Goal: Transaction & Acquisition: Book appointment/travel/reservation

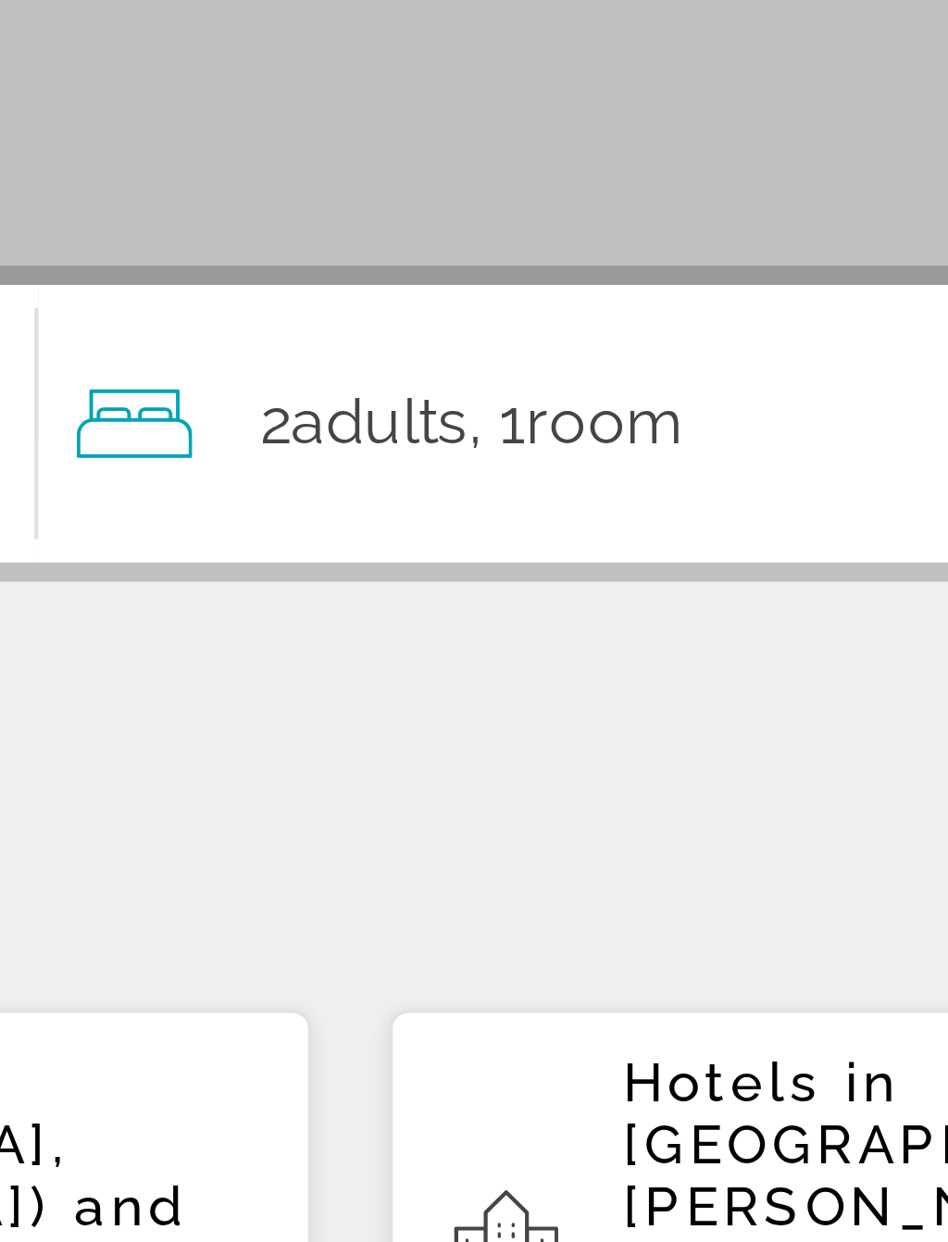
click at [665, 541] on span "Room" at bounding box center [684, 550] width 38 height 18
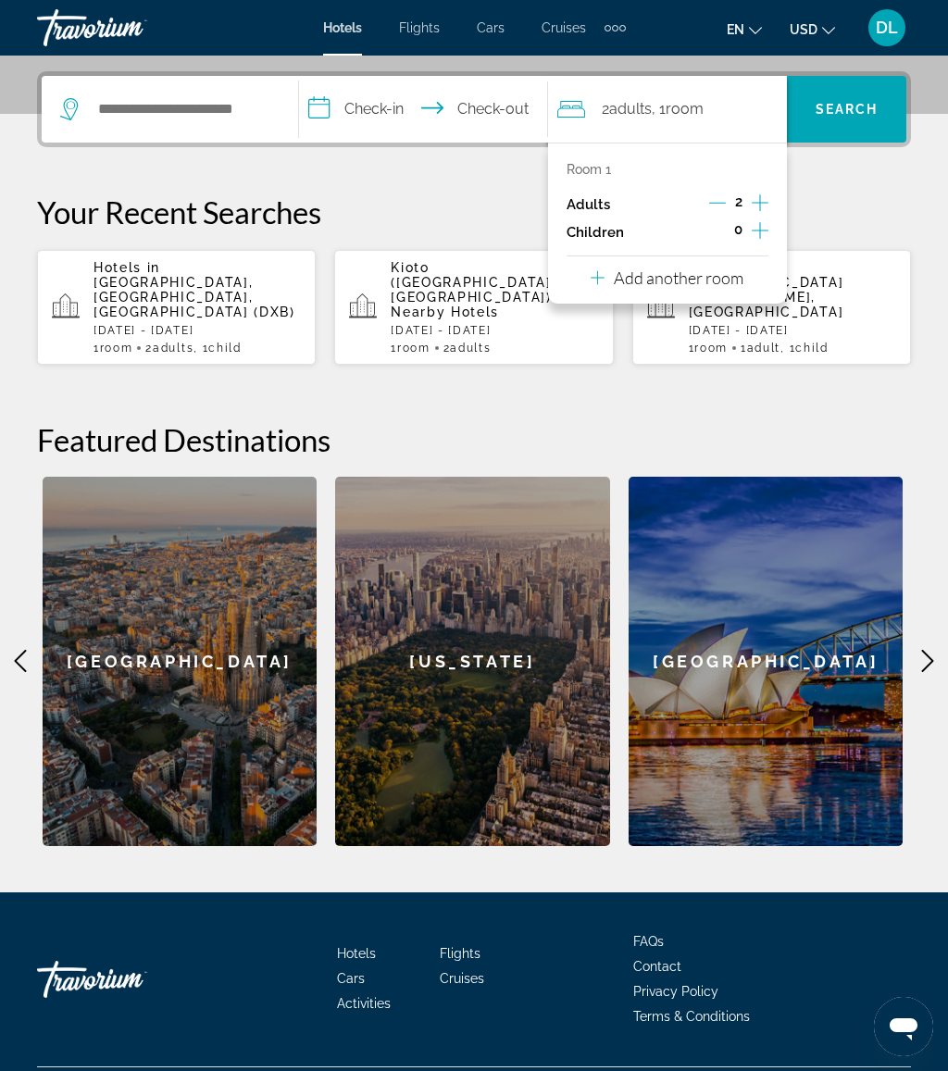
click at [734, 278] on p "Add another room" at bounding box center [679, 277] width 130 height 20
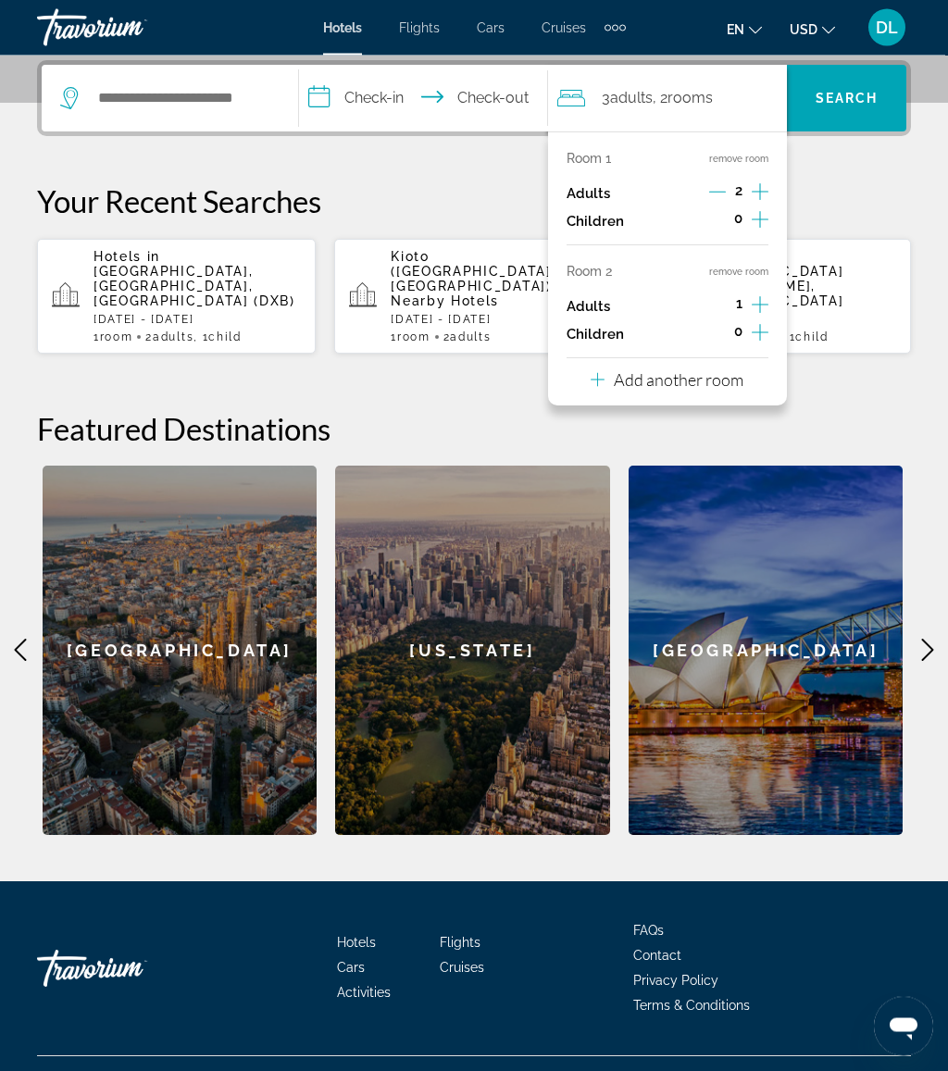
click at [722, 373] on p "Add another room" at bounding box center [679, 380] width 130 height 20
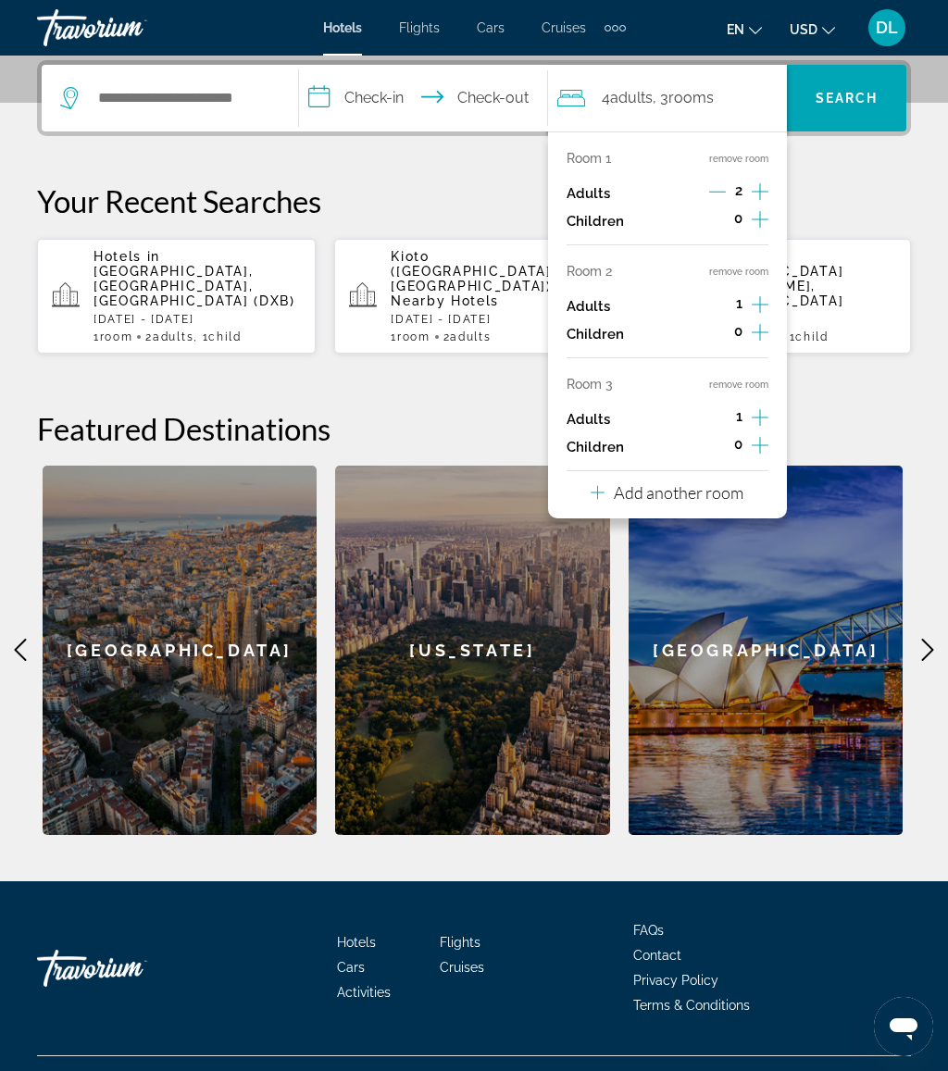
click at [706, 483] on p "Add another room" at bounding box center [679, 492] width 130 height 20
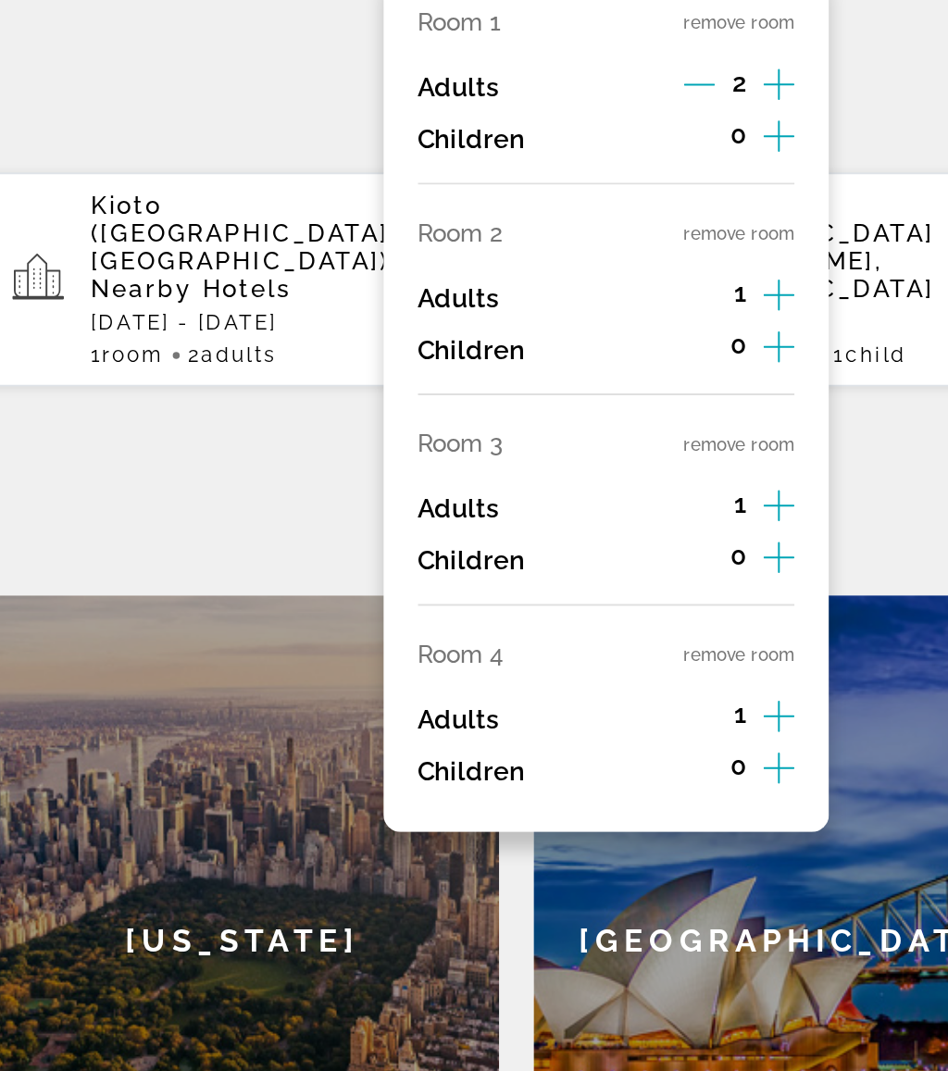
click at [709, 491] on button "remove room" at bounding box center [738, 497] width 59 height 12
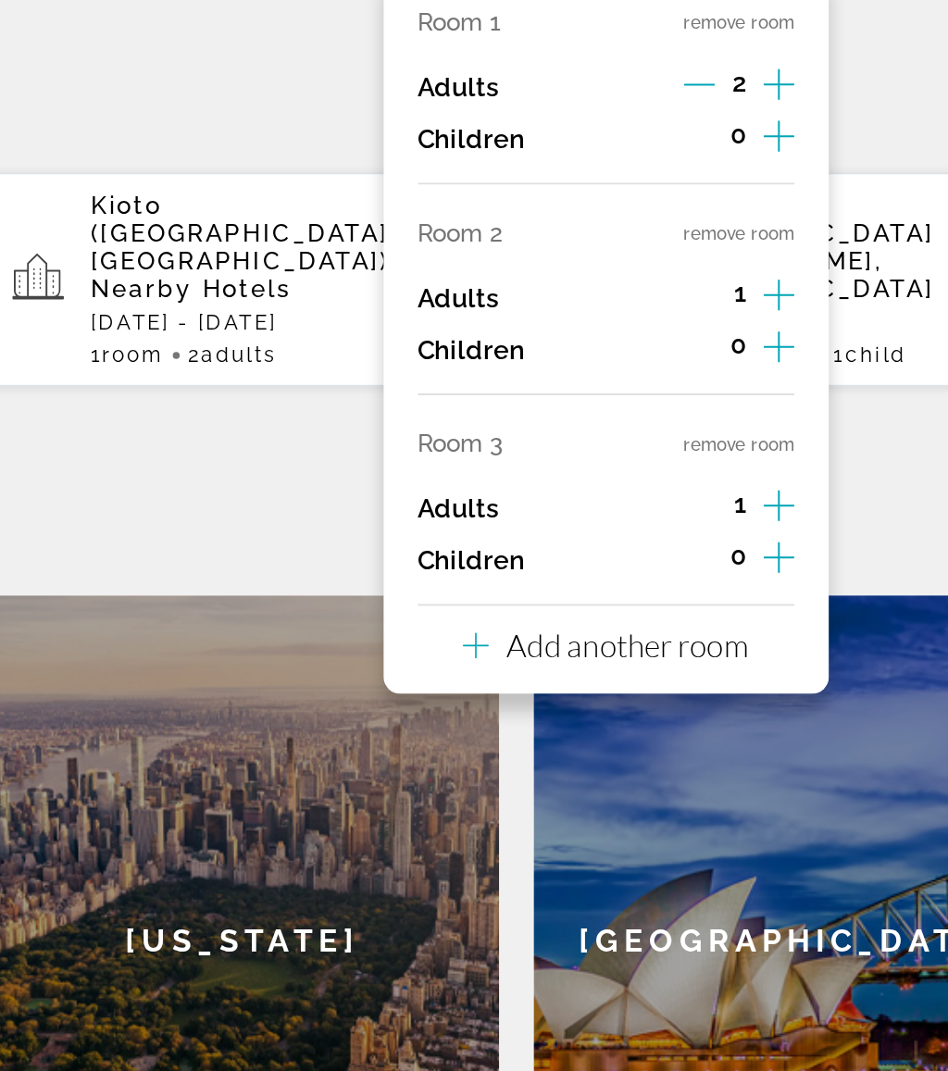
click at [709, 379] on button "remove room" at bounding box center [738, 385] width 59 height 12
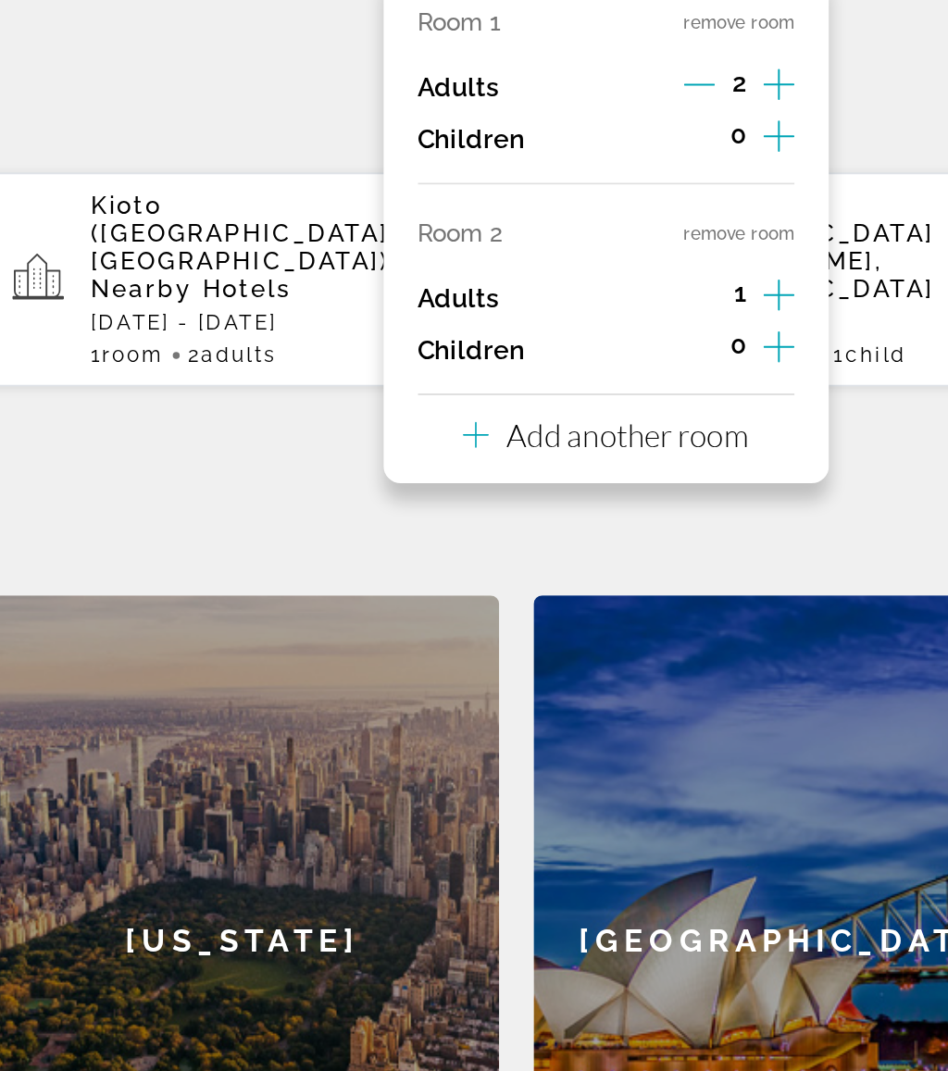
click at [709, 266] on button "remove room" at bounding box center [738, 272] width 59 height 12
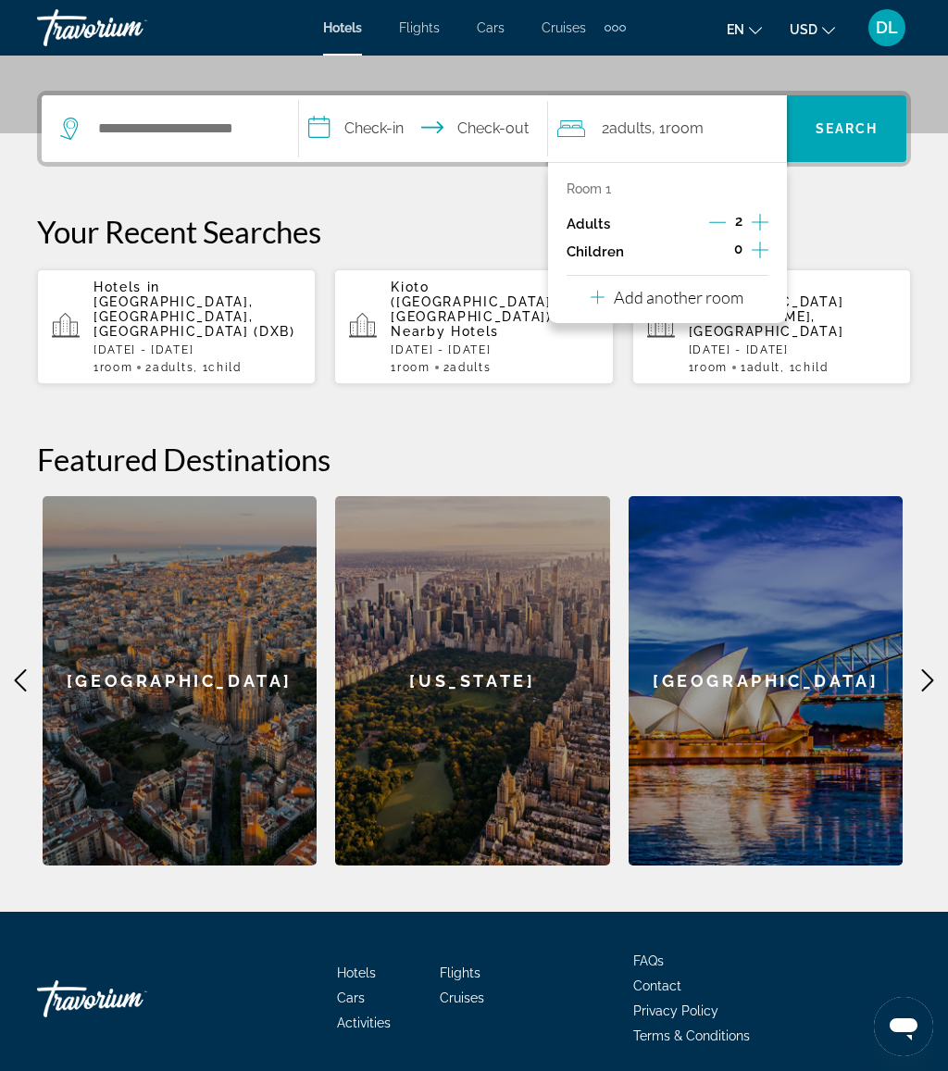
click at [758, 248] on icon "Increment children" at bounding box center [760, 250] width 17 height 22
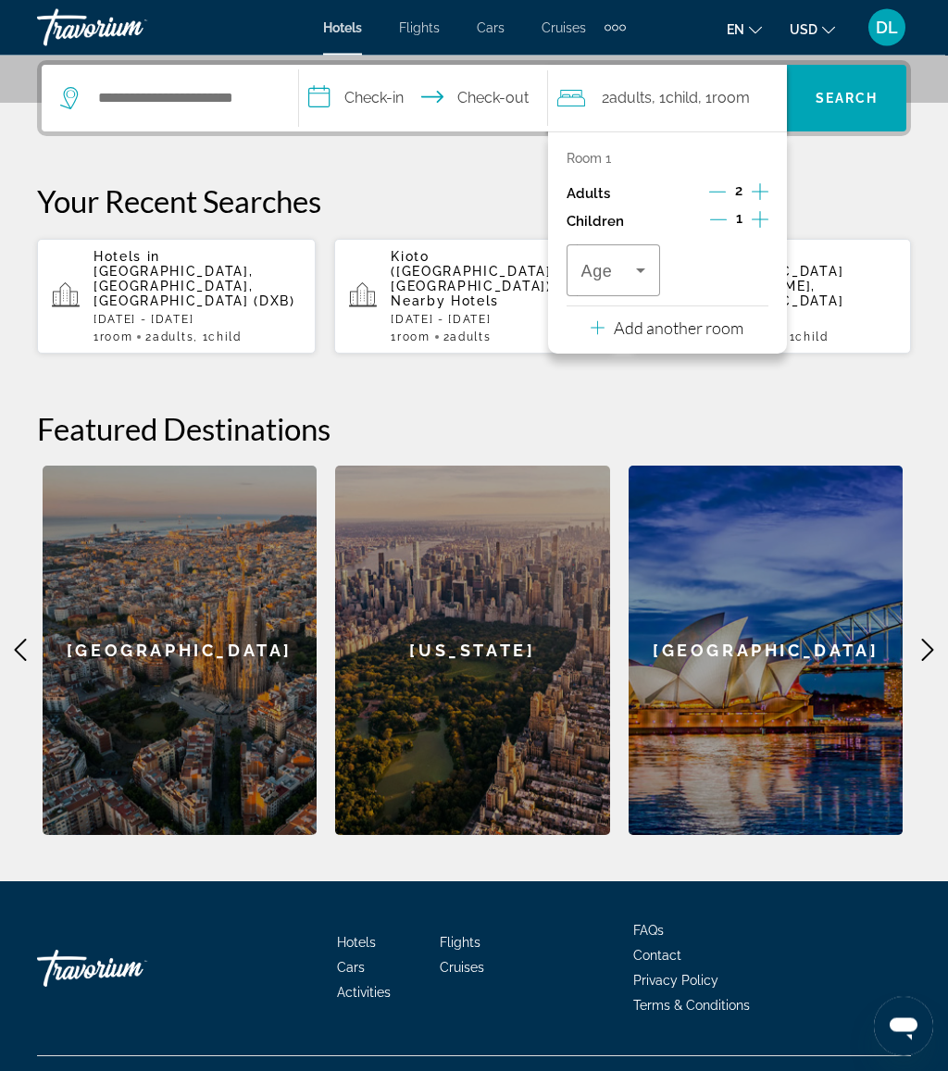
click at [643, 269] on icon "Travelers: 2 adults, 1 child" at bounding box center [640, 271] width 9 height 5
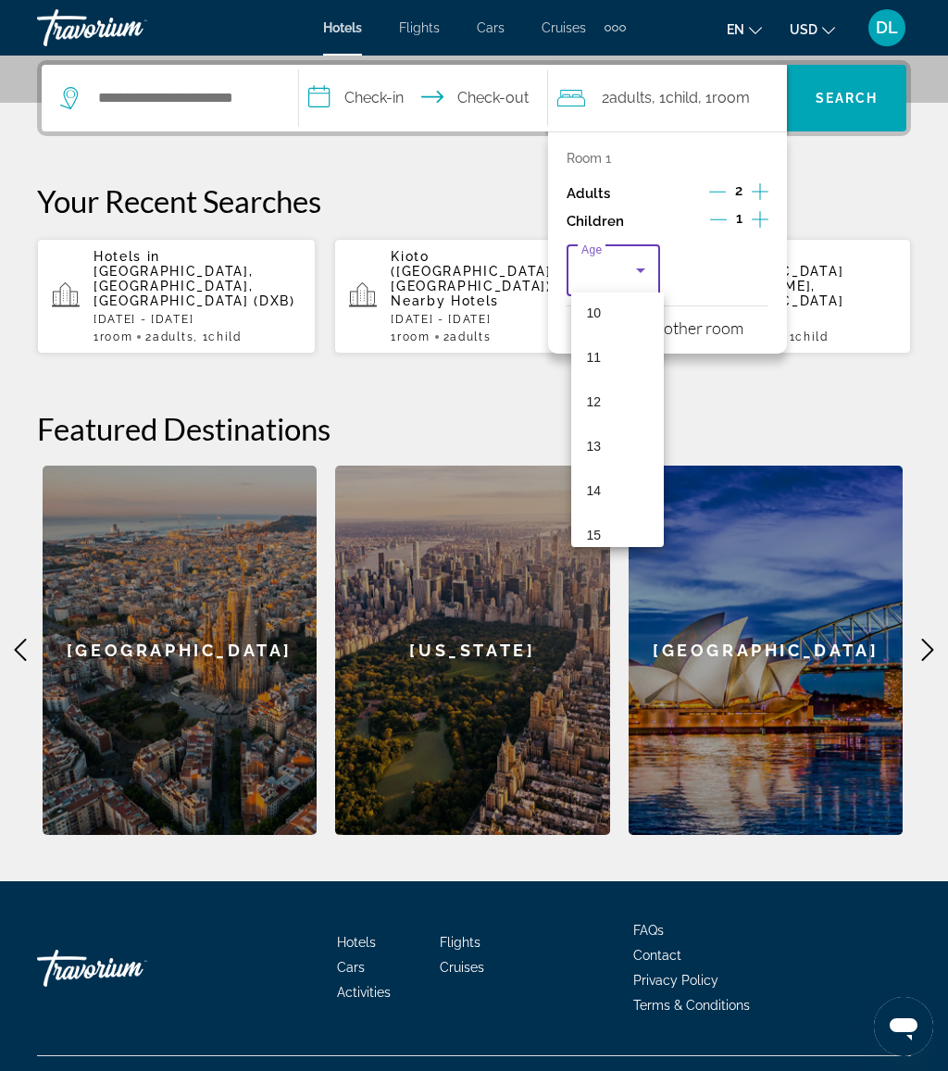
scroll to position [454, 0]
click at [627, 415] on mat-option "12" at bounding box center [617, 401] width 93 height 44
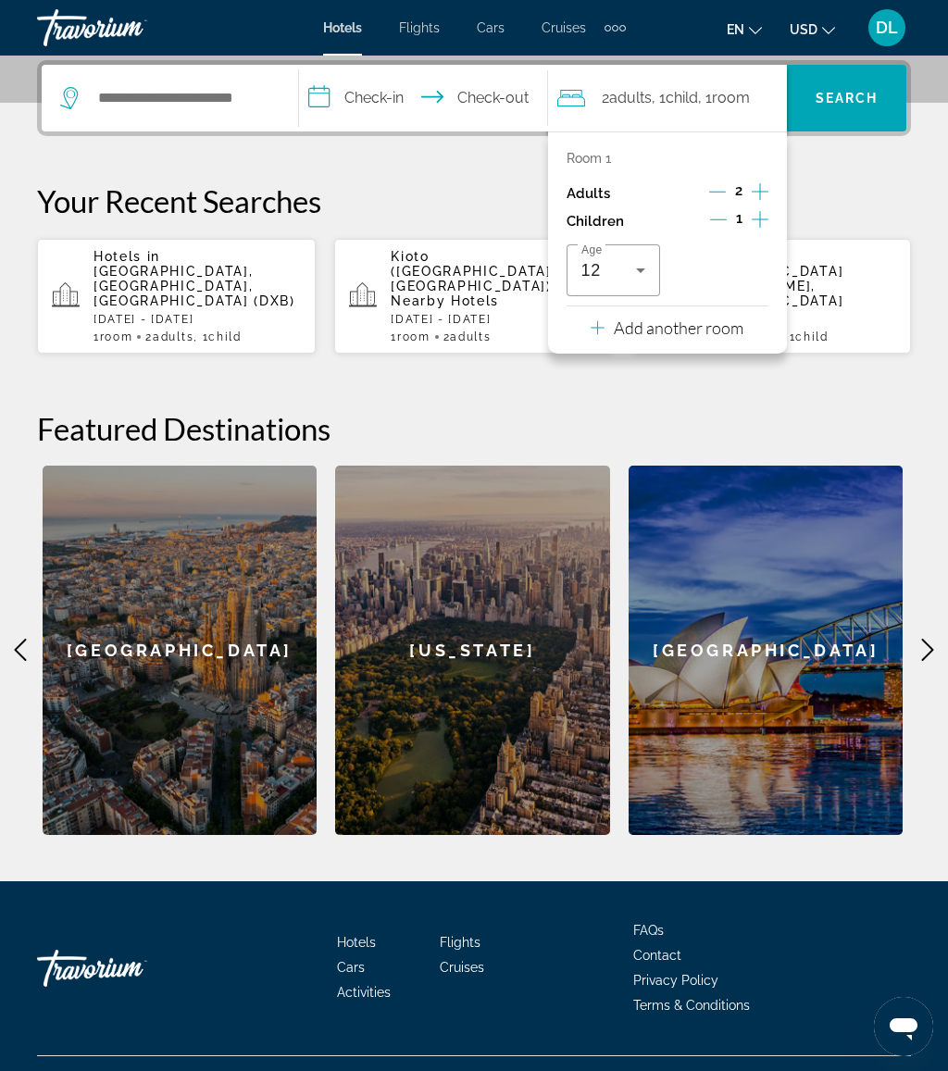
click at [384, 95] on input "**********" at bounding box center [426, 101] width 255 height 72
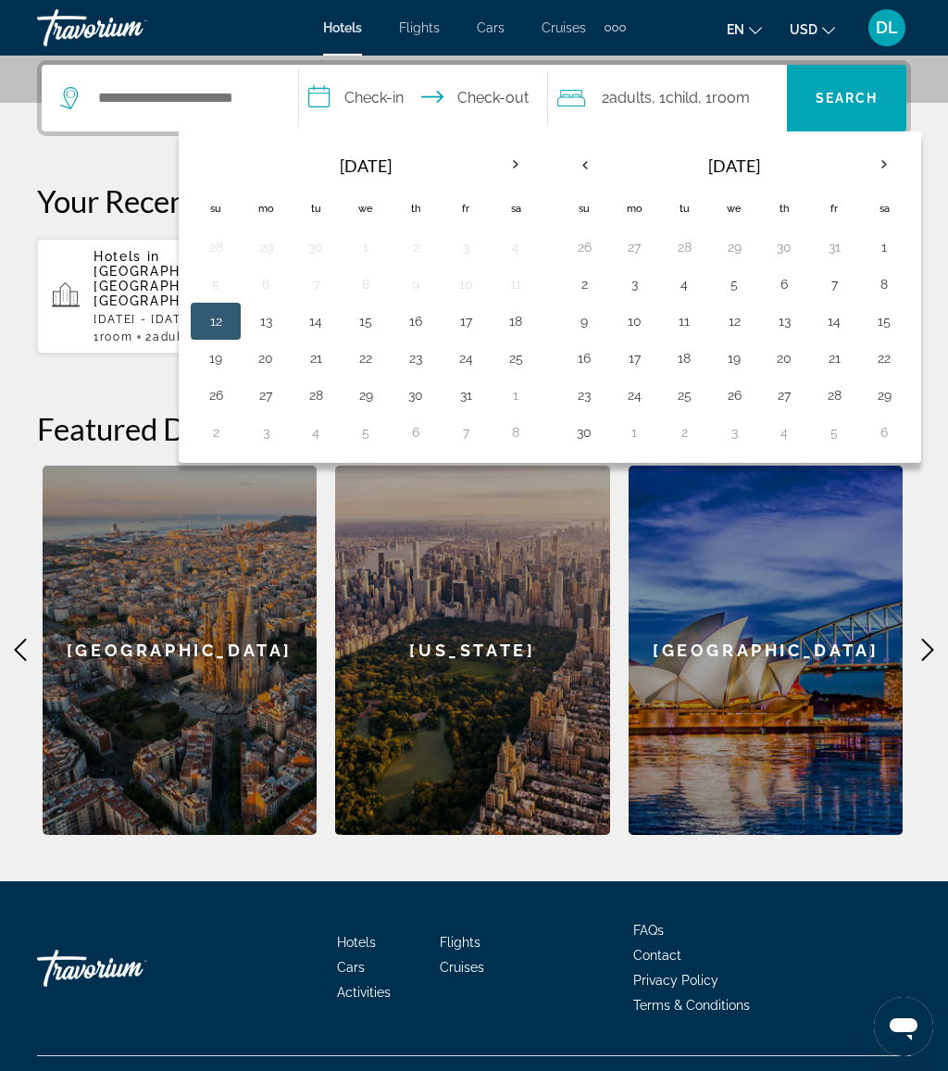
click at [745, 391] on button "26" at bounding box center [734, 395] width 30 height 26
click at [593, 427] on button "30" at bounding box center [584, 432] width 30 height 26
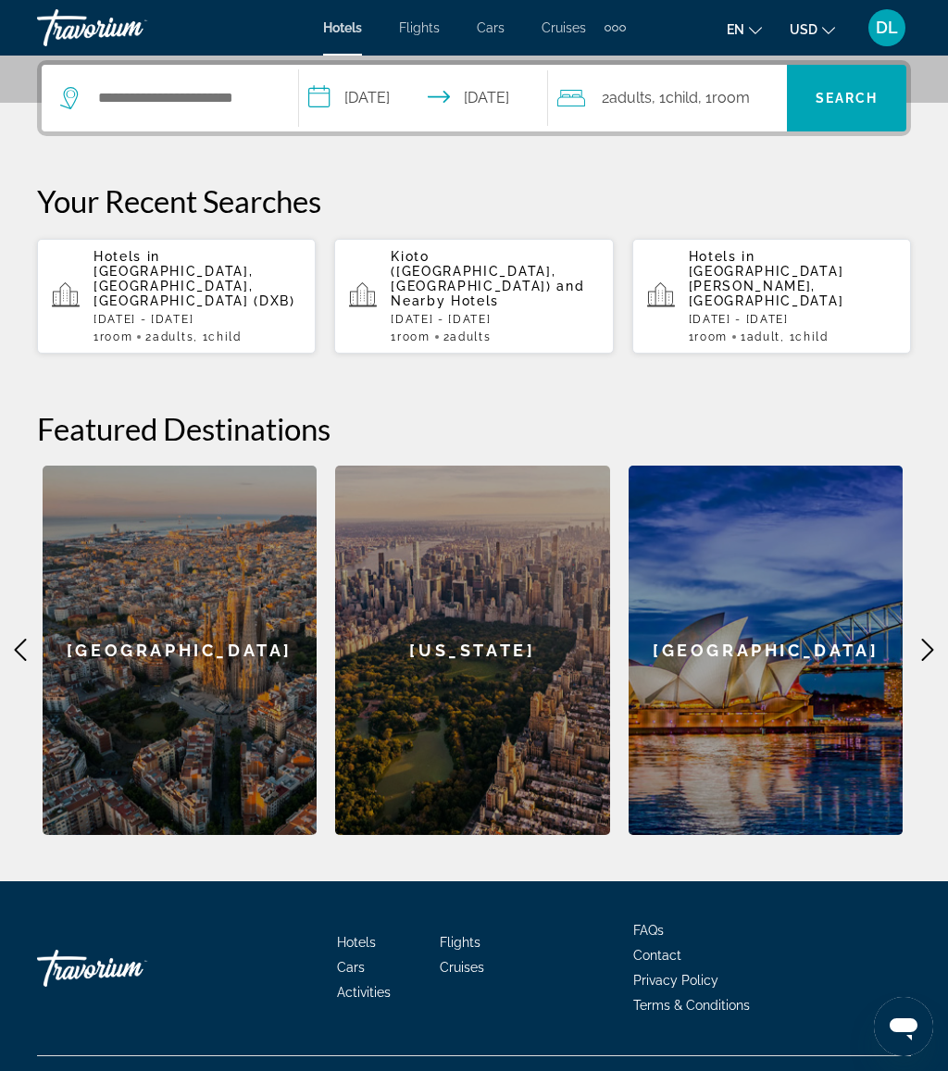
type input "**********"
click at [247, 88] on input "Search hotel destination" at bounding box center [183, 98] width 174 height 28
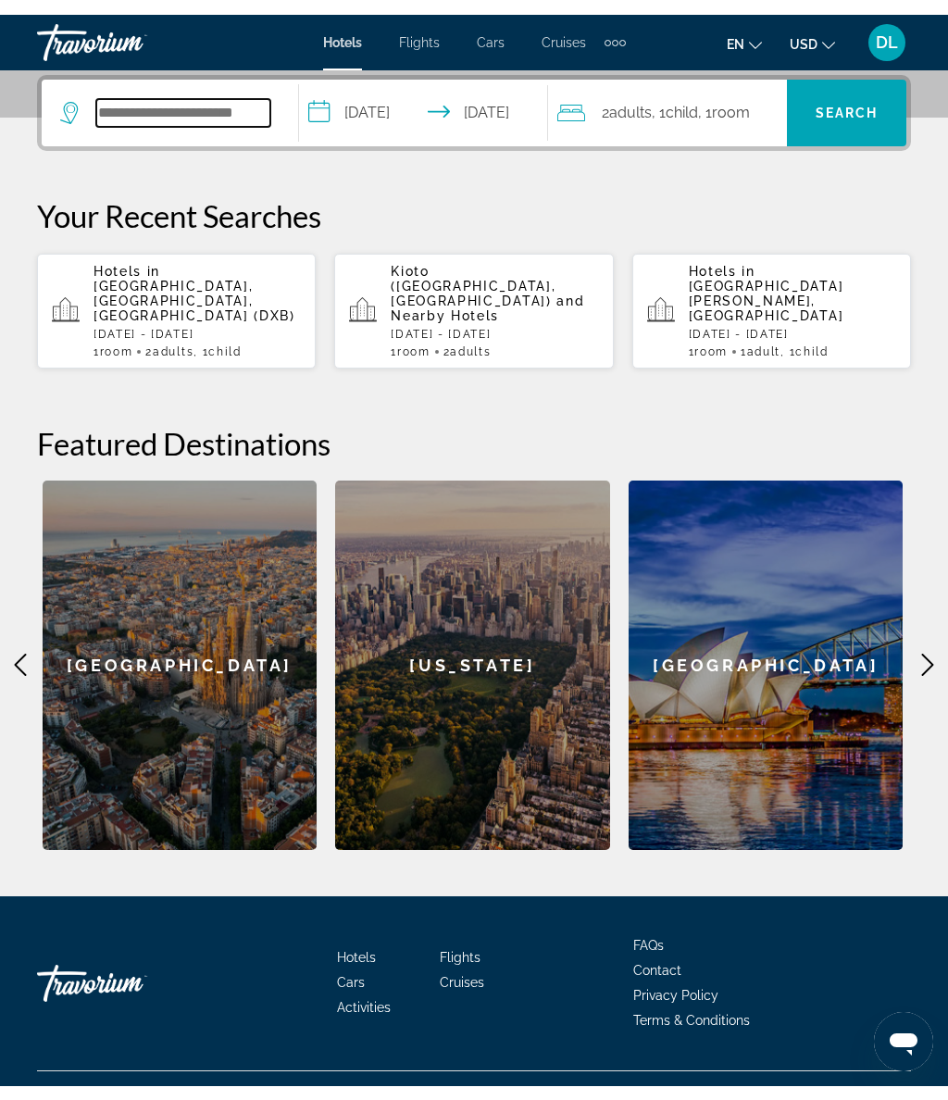
scroll to position [444, 0]
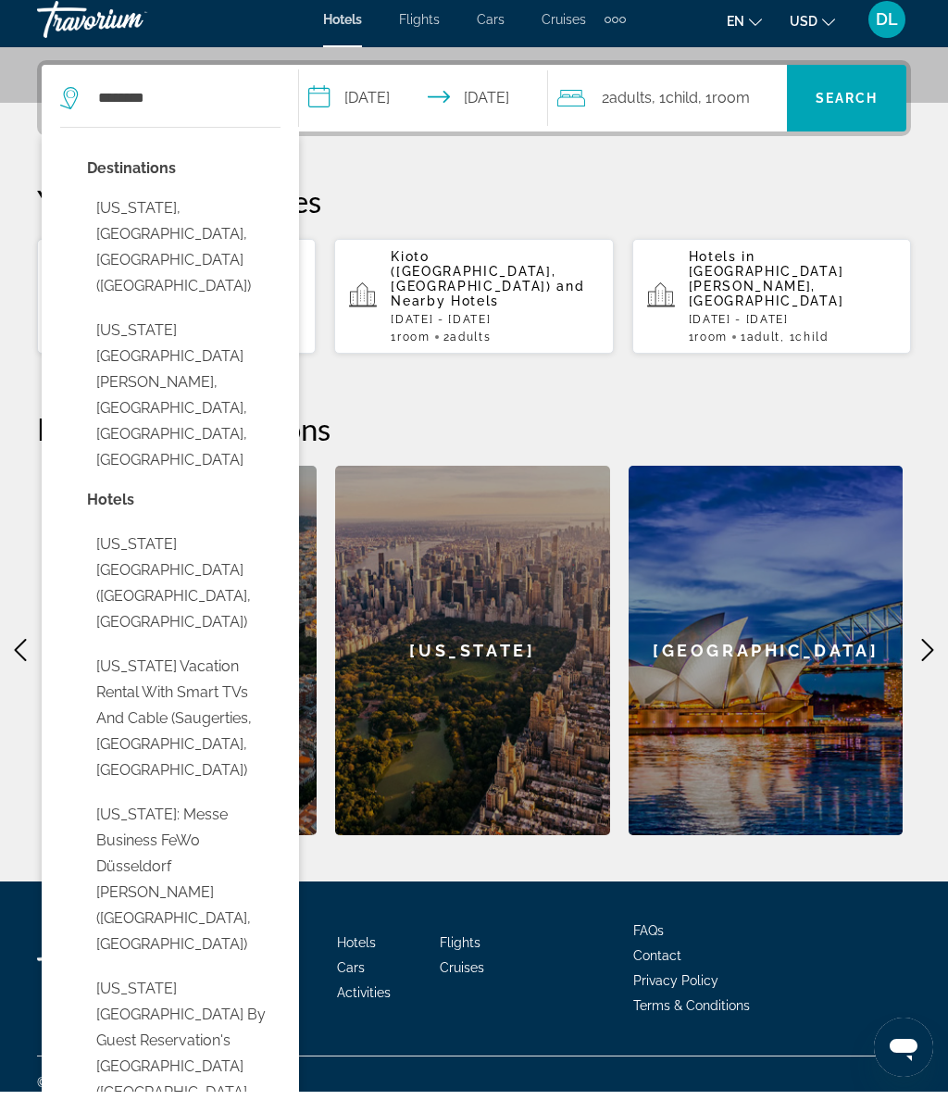
click at [215, 219] on button "New York, NY, United States (NYC)" at bounding box center [183, 255] width 193 height 113
type input "**********"
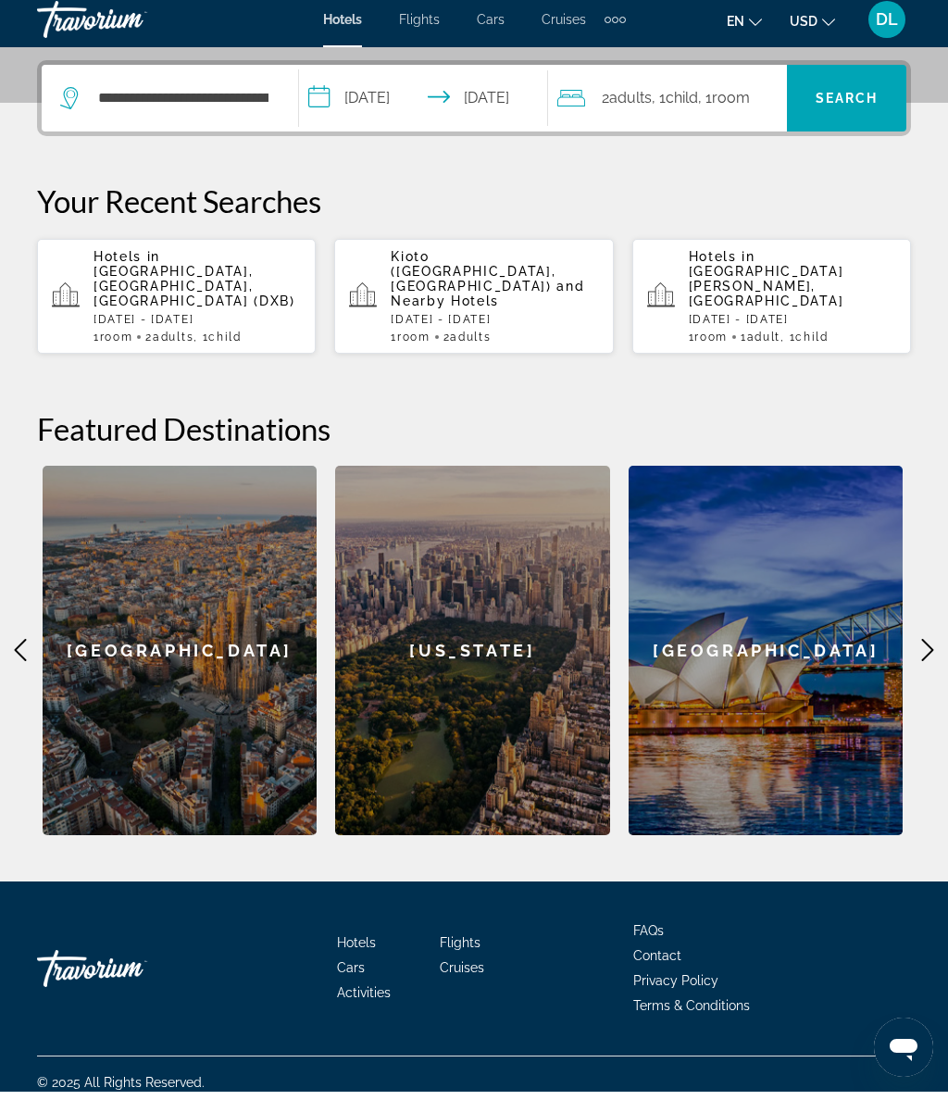
click at [848, 104] on span "Search" at bounding box center [846, 106] width 63 height 15
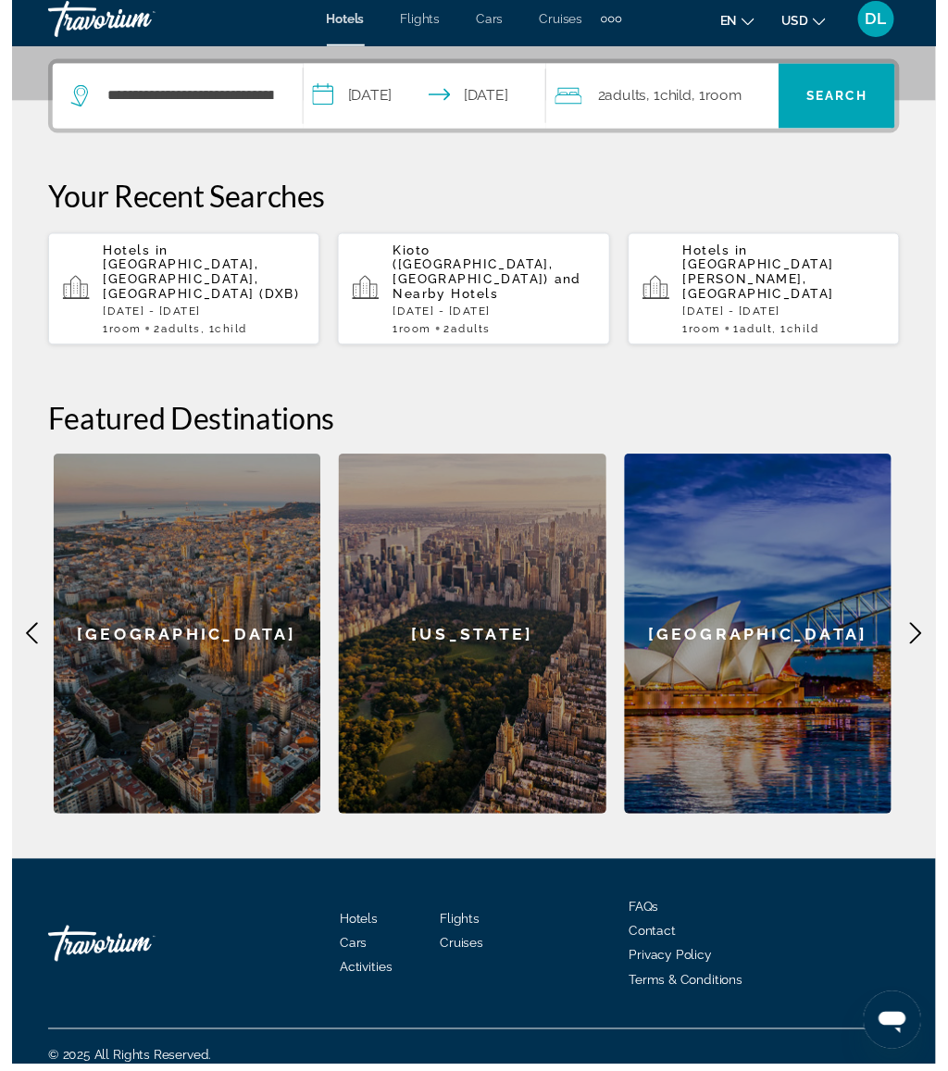
scroll to position [473, 0]
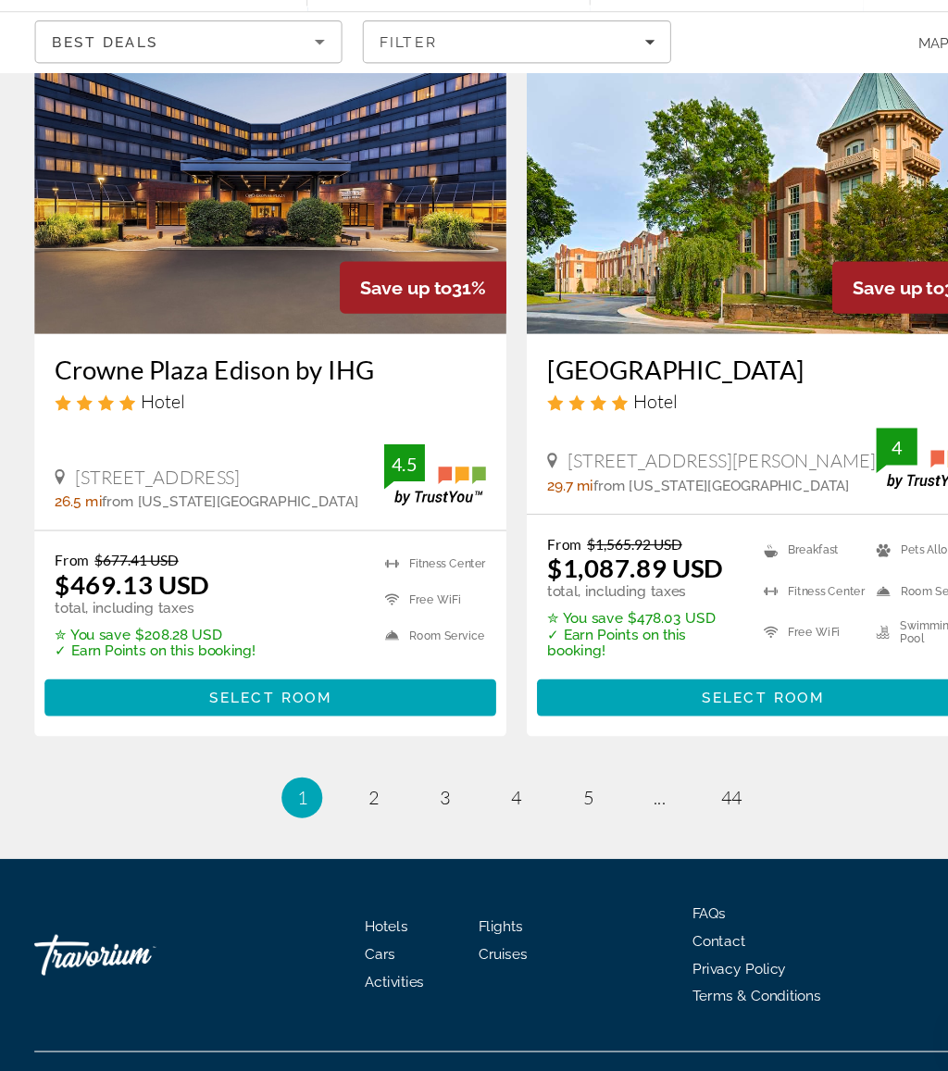
scroll to position [3727, 0]
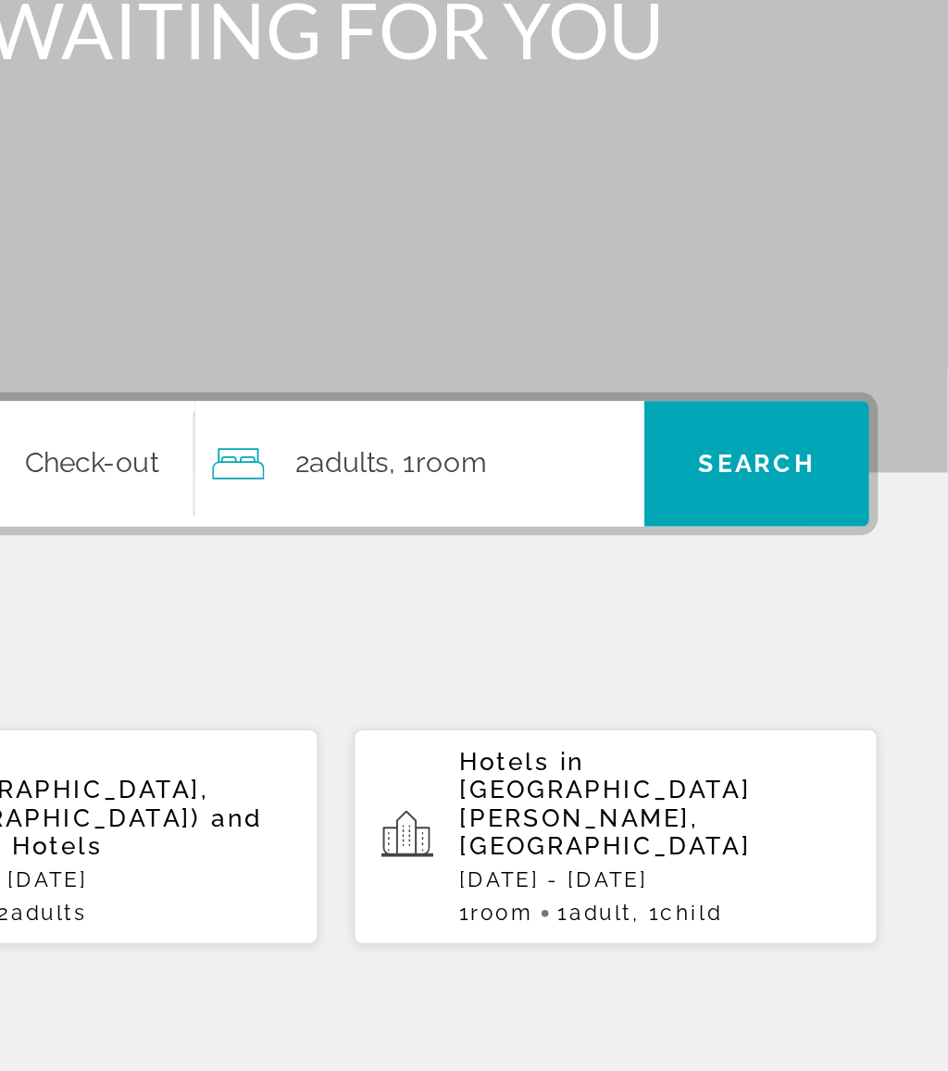
click at [557, 538] on div "2 Adult Adults , 1 Room rooms" at bounding box center [672, 551] width 230 height 26
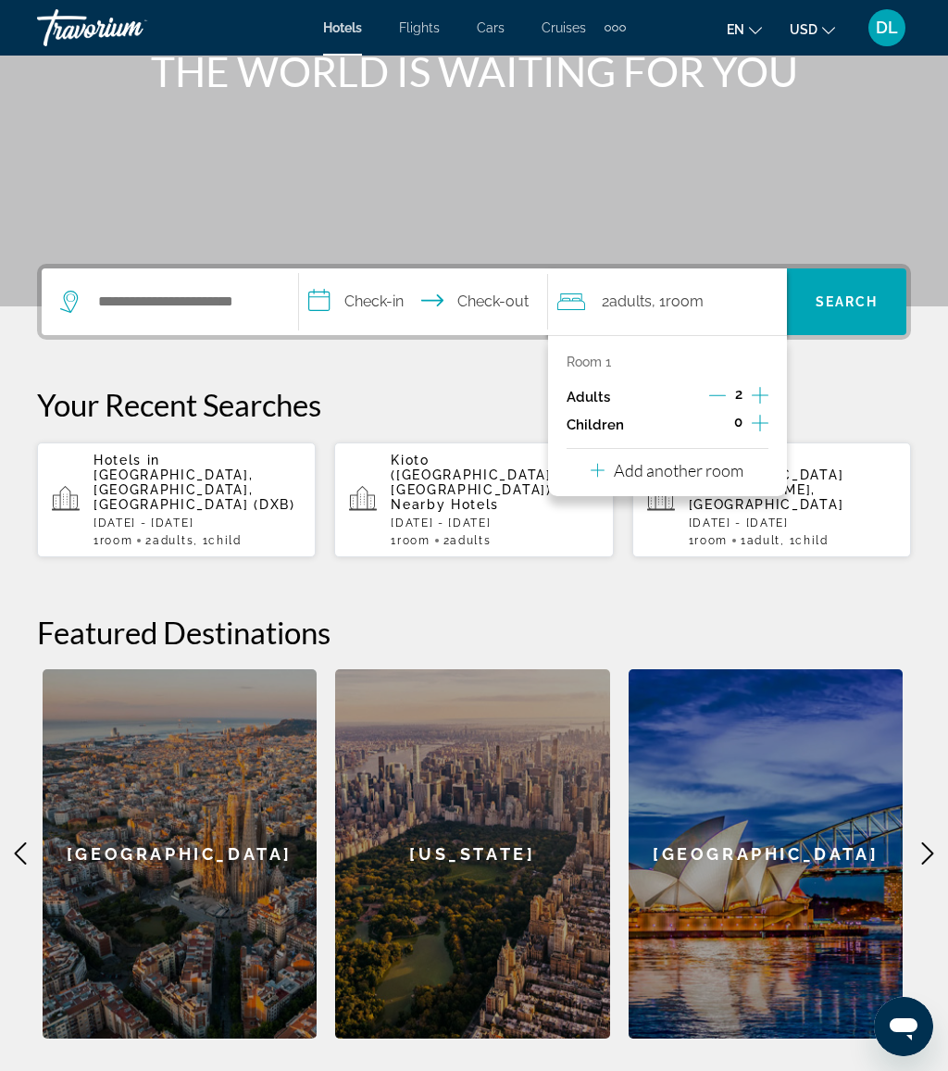
click at [721, 479] on button "Add another room" at bounding box center [666, 468] width 153 height 38
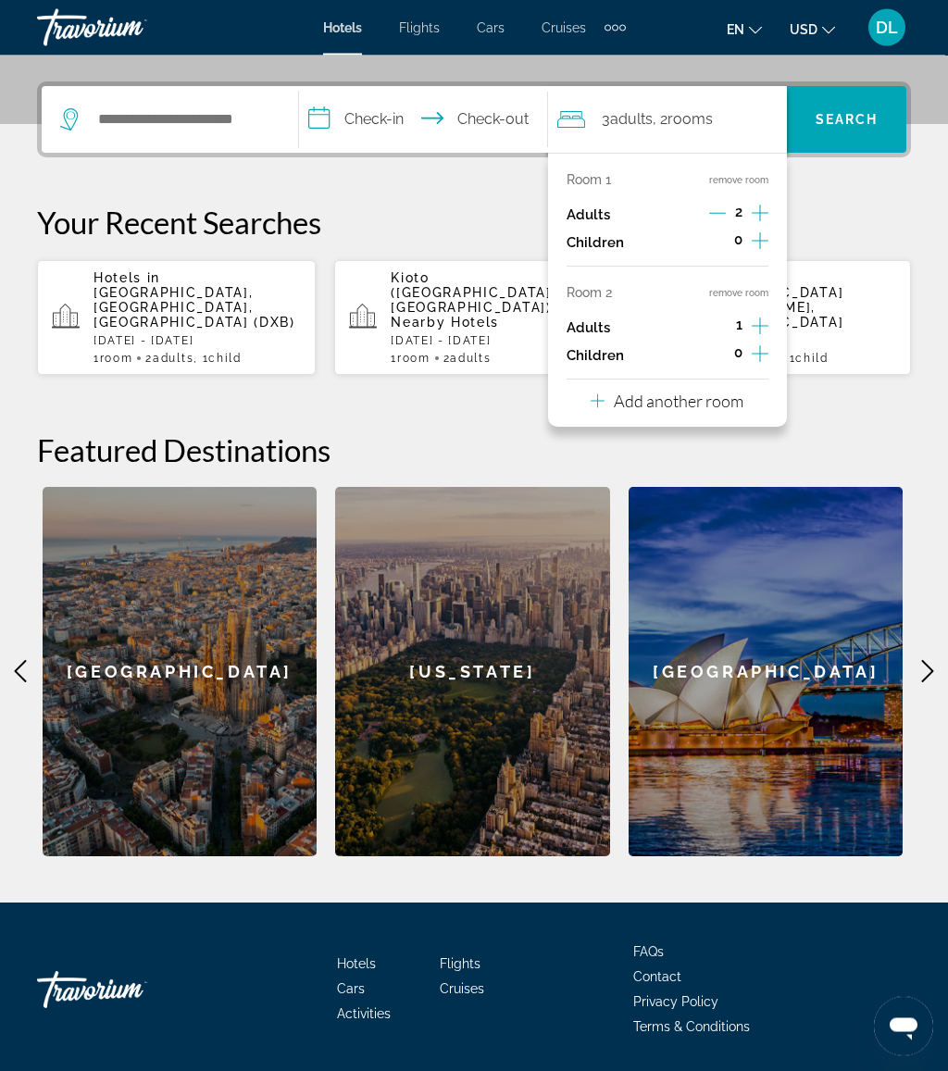
scroll to position [453, 0]
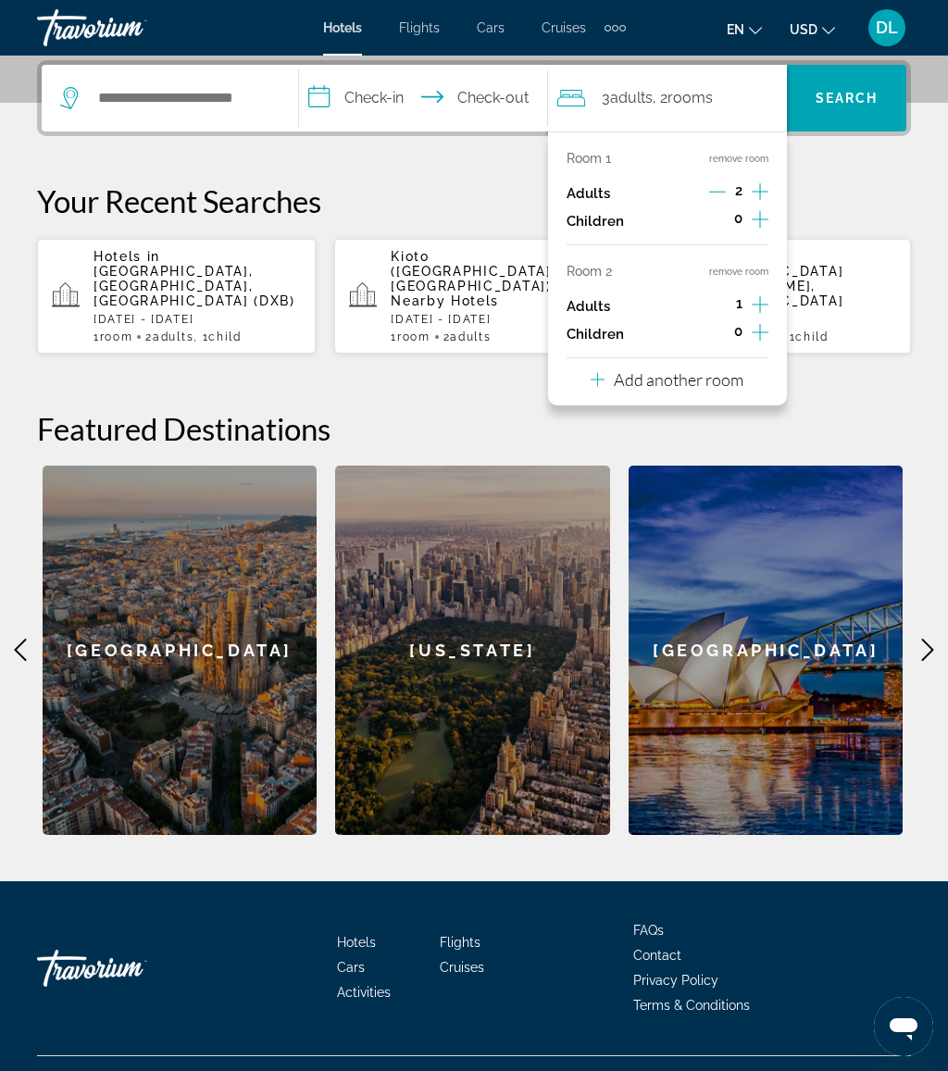
click at [718, 371] on p "Add another room" at bounding box center [679, 379] width 130 height 20
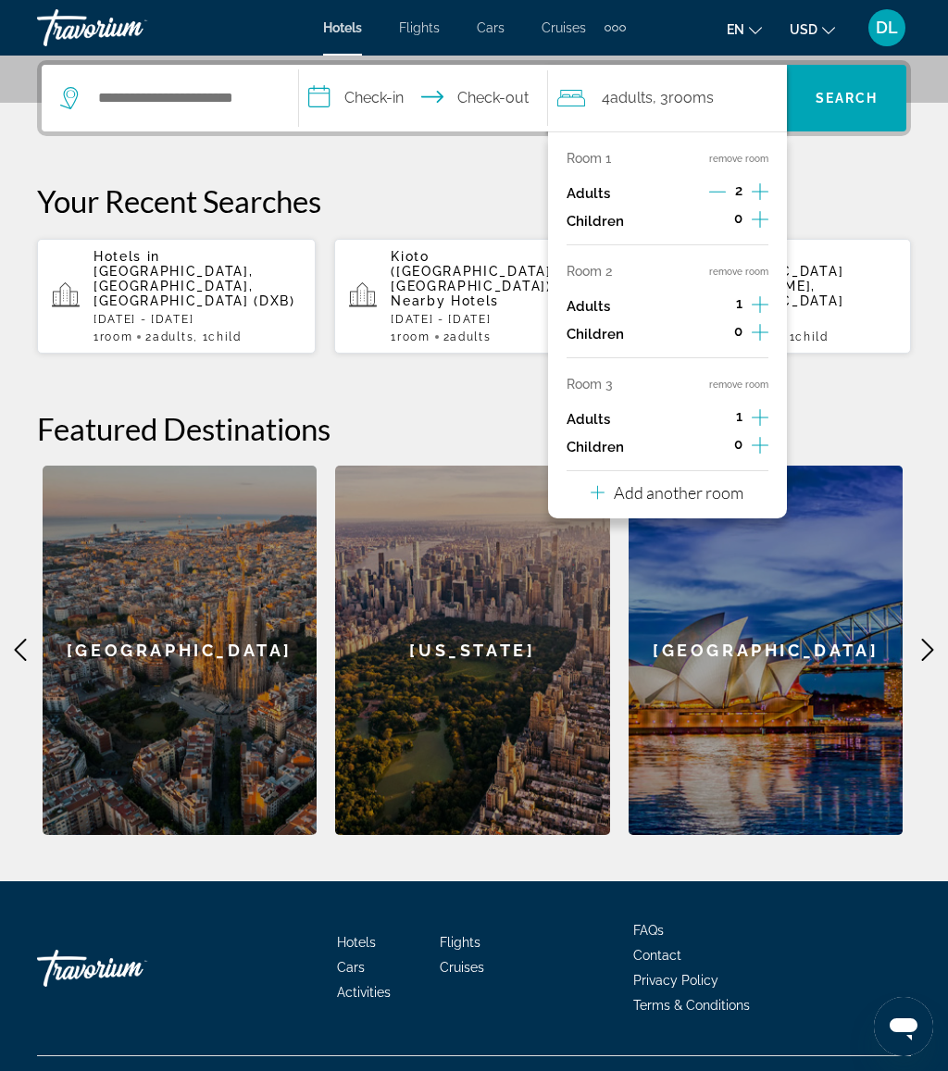
click at [724, 484] on p "Add another room" at bounding box center [679, 492] width 130 height 20
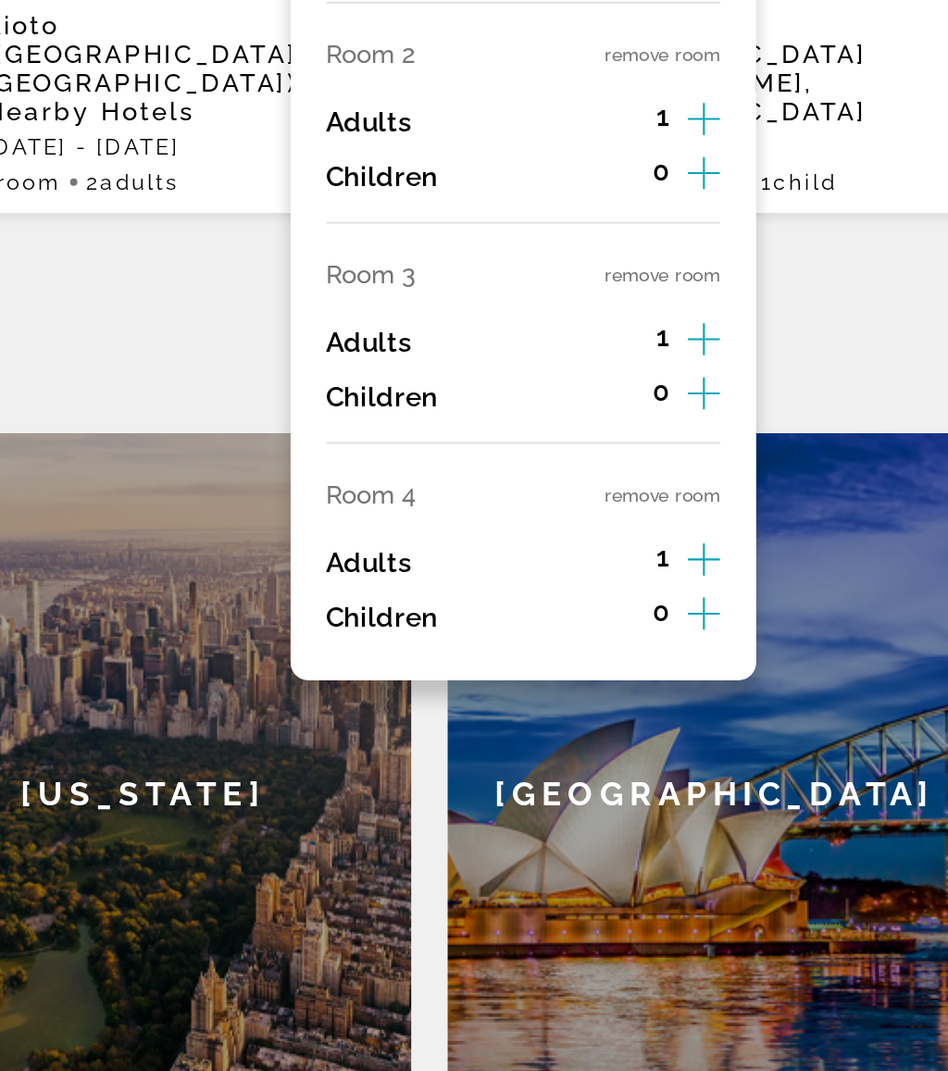
click at [548, 233] on div "Room 1 remove room Adults 2 Children 0 Room 2 remove room Adults 1 Children 0 R…" at bounding box center [667, 361] width 239 height 461
click at [709, 491] on button "remove room" at bounding box center [738, 497] width 59 height 12
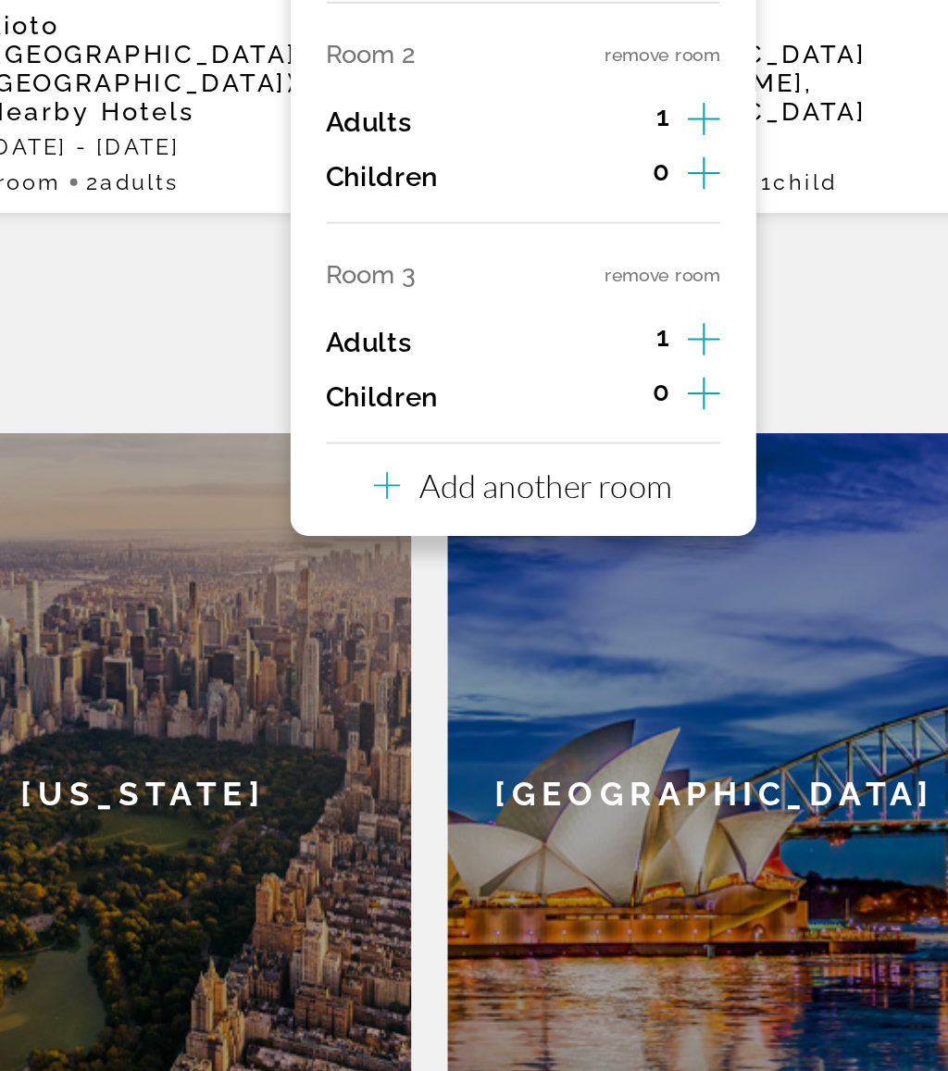
click at [709, 379] on button "remove room" at bounding box center [738, 385] width 59 height 12
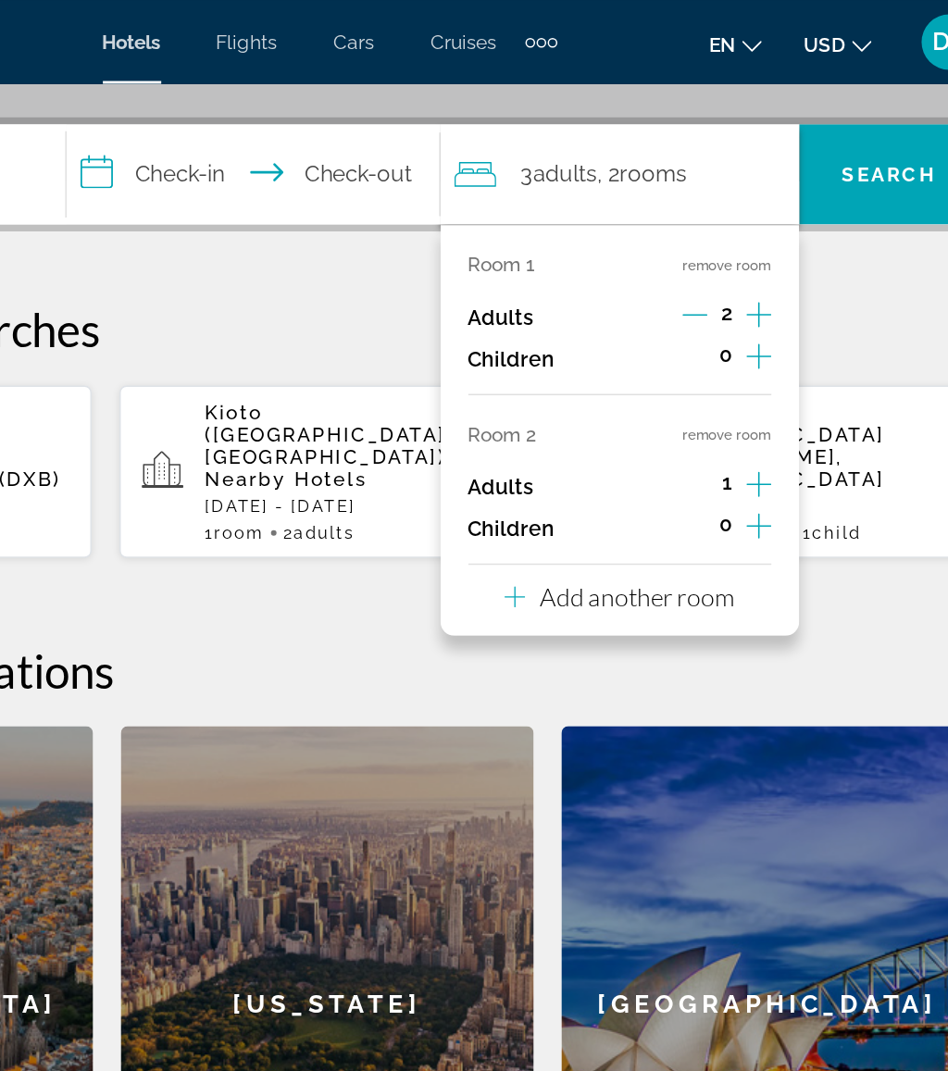
click at [709, 285] on button "remove room" at bounding box center [738, 289] width 59 height 12
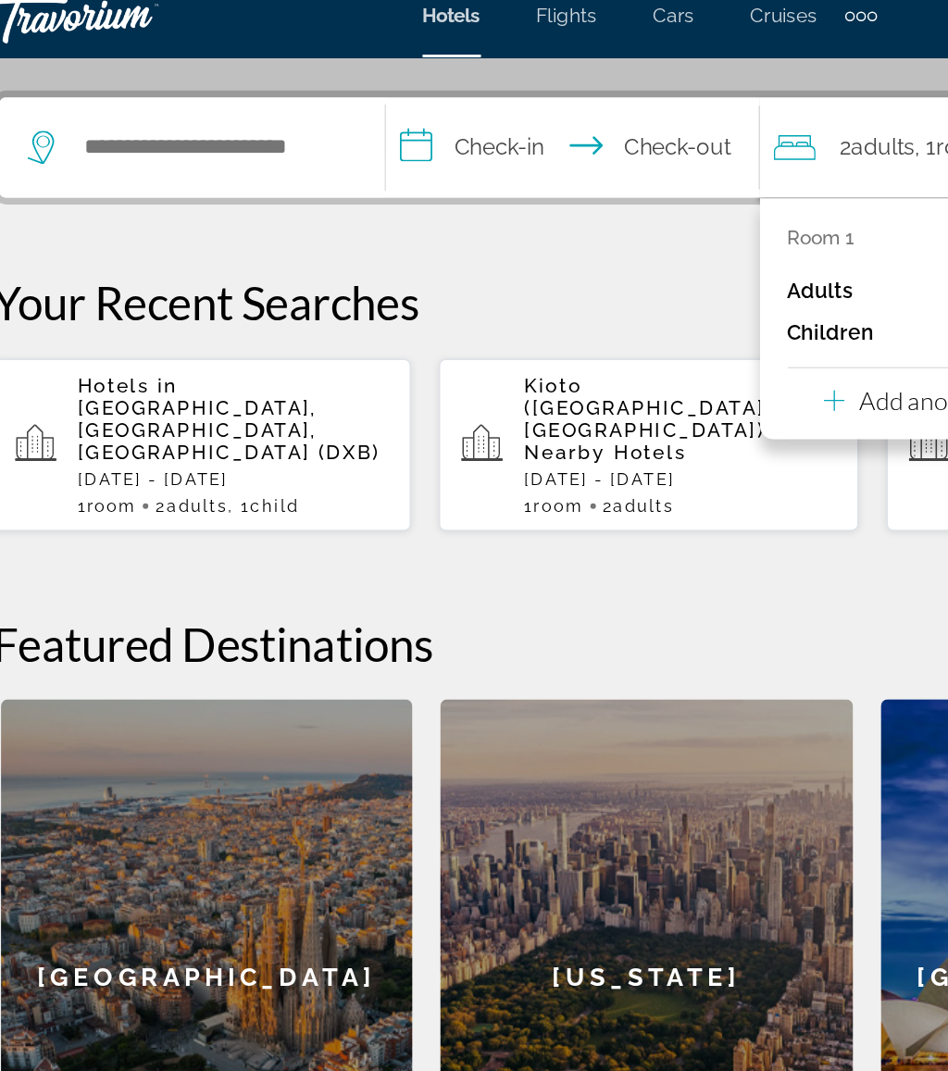
scroll to position [352, 0]
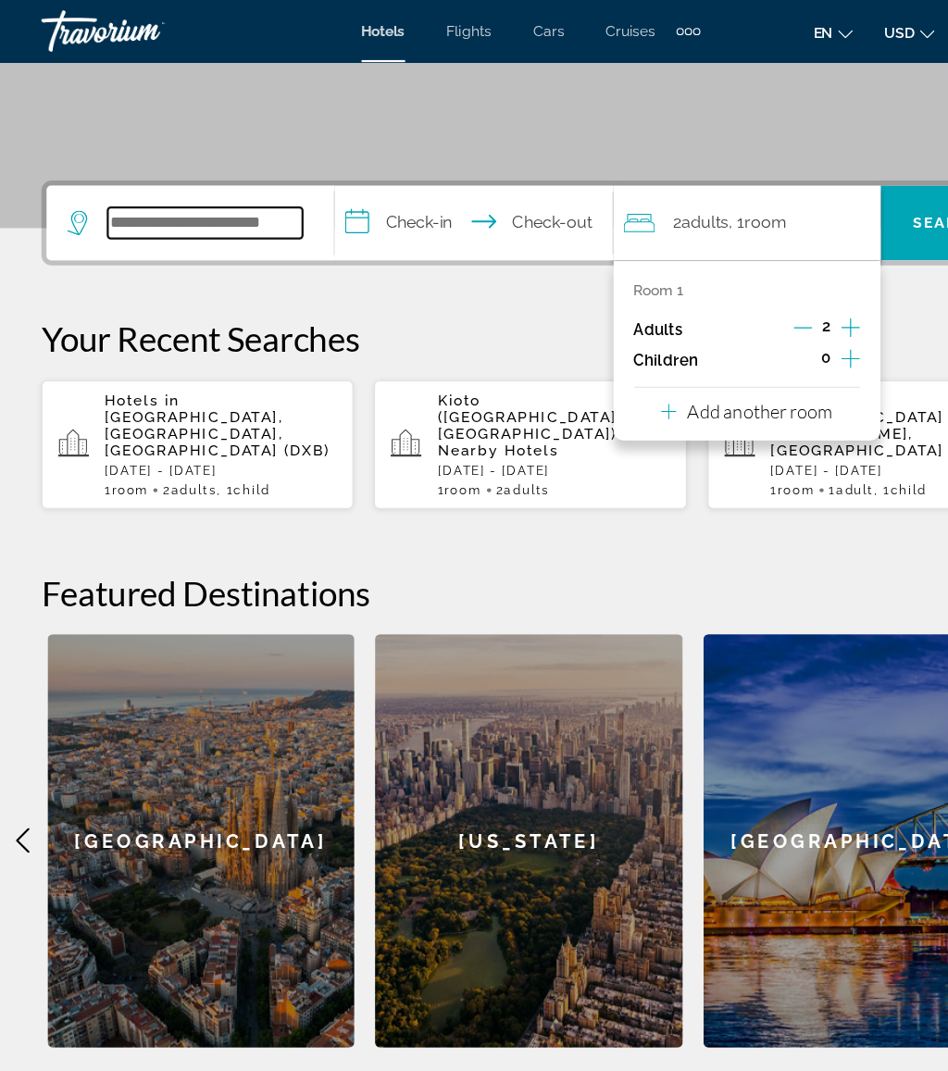
click at [205, 192] on input "Search hotel destination" at bounding box center [183, 199] width 174 height 28
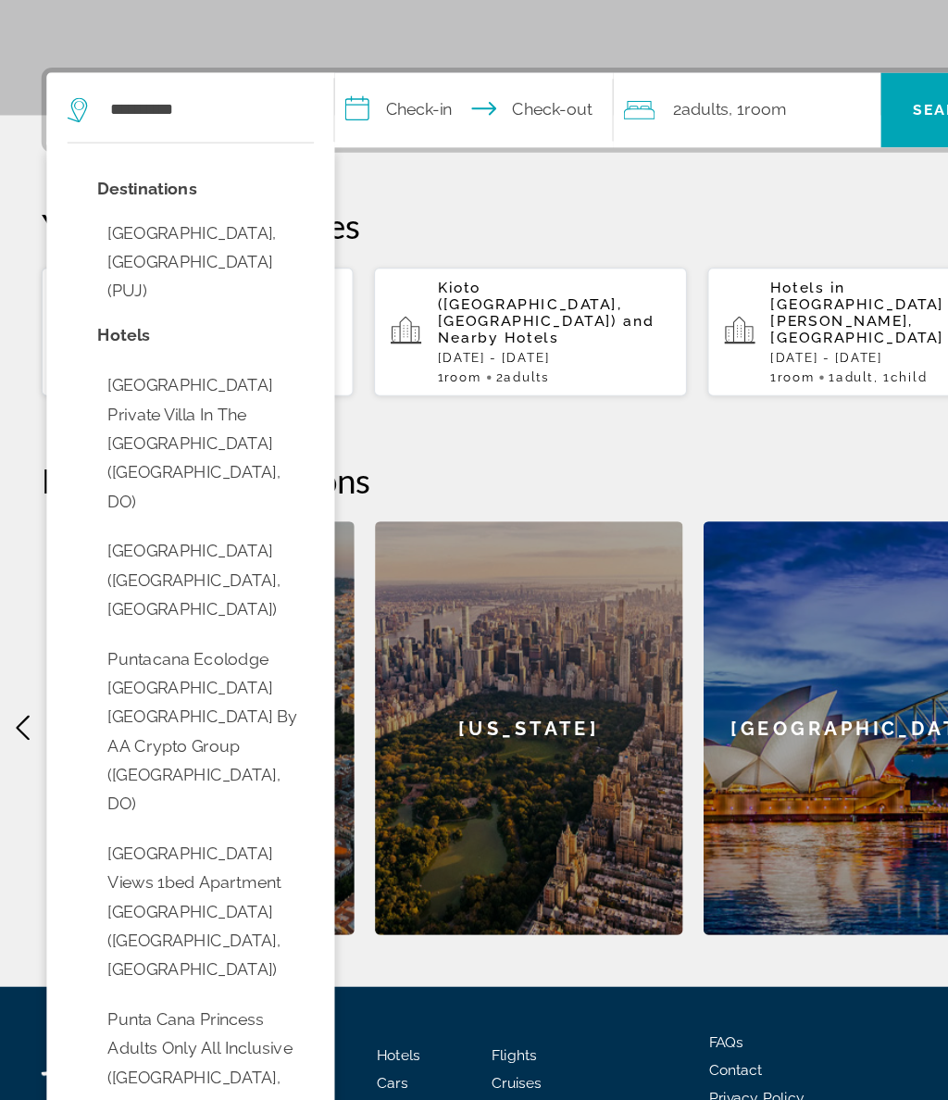
click at [219, 292] on button "[GEOGRAPHIC_DATA], [GEOGRAPHIC_DATA] (PUJ)" at bounding box center [183, 335] width 193 height 87
type input "**********"
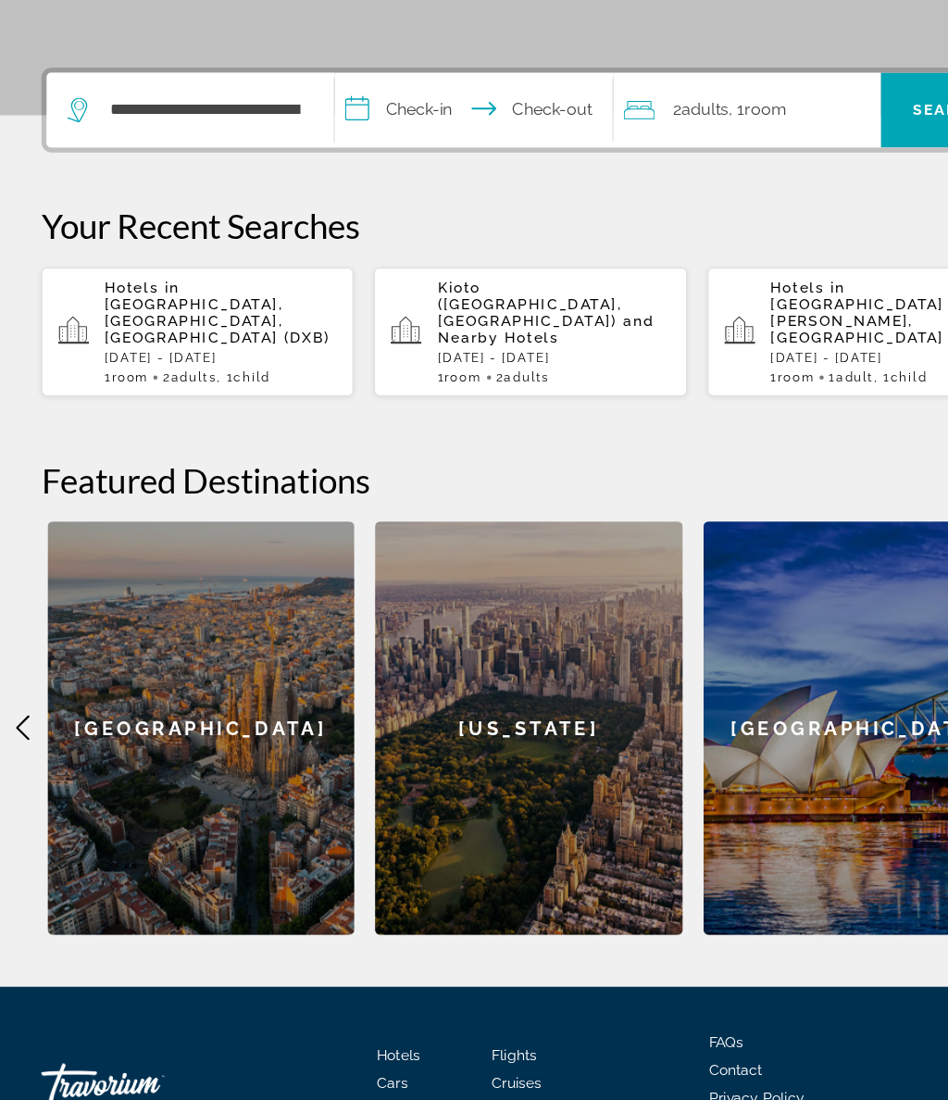
click at [398, 166] on input "**********" at bounding box center [426, 202] width 255 height 72
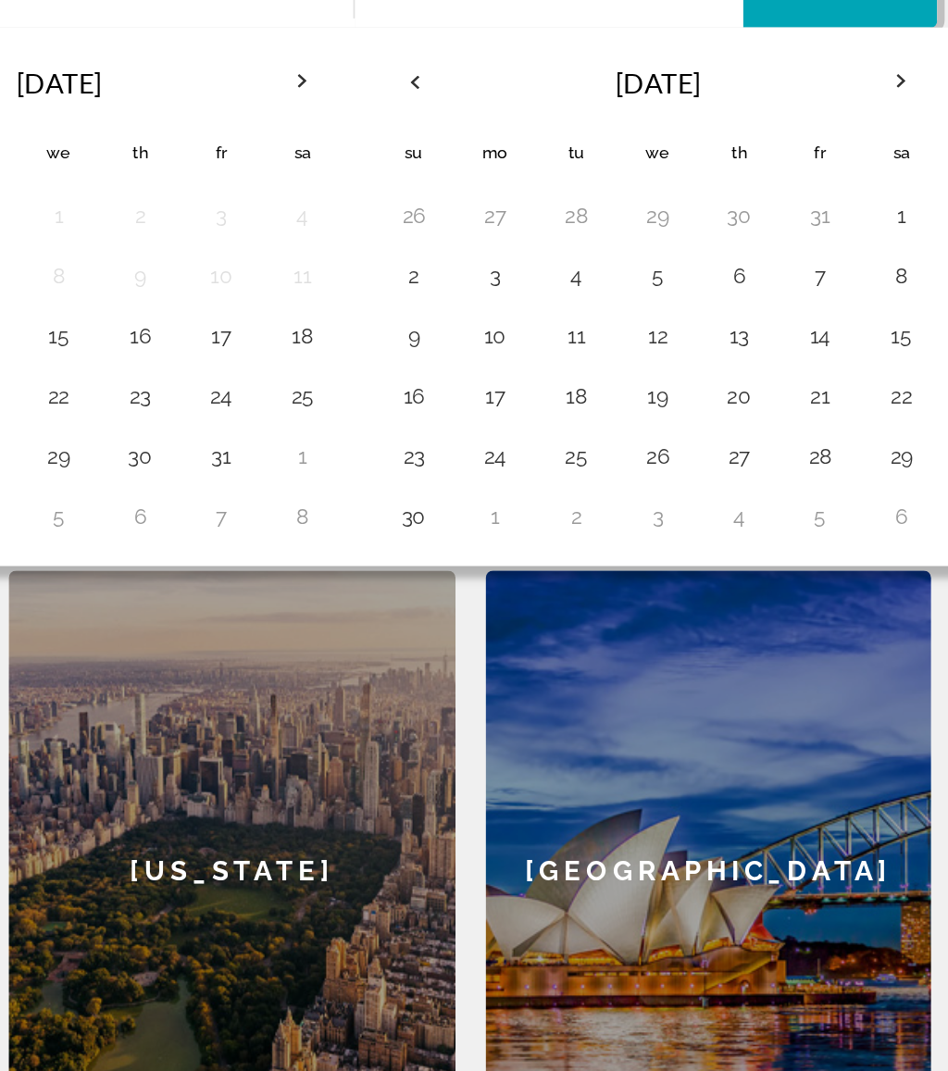
click at [619, 483] on button "24" at bounding box center [634, 496] width 30 height 26
click at [569, 520] on button "30" at bounding box center [584, 533] width 30 height 26
type input "**********"
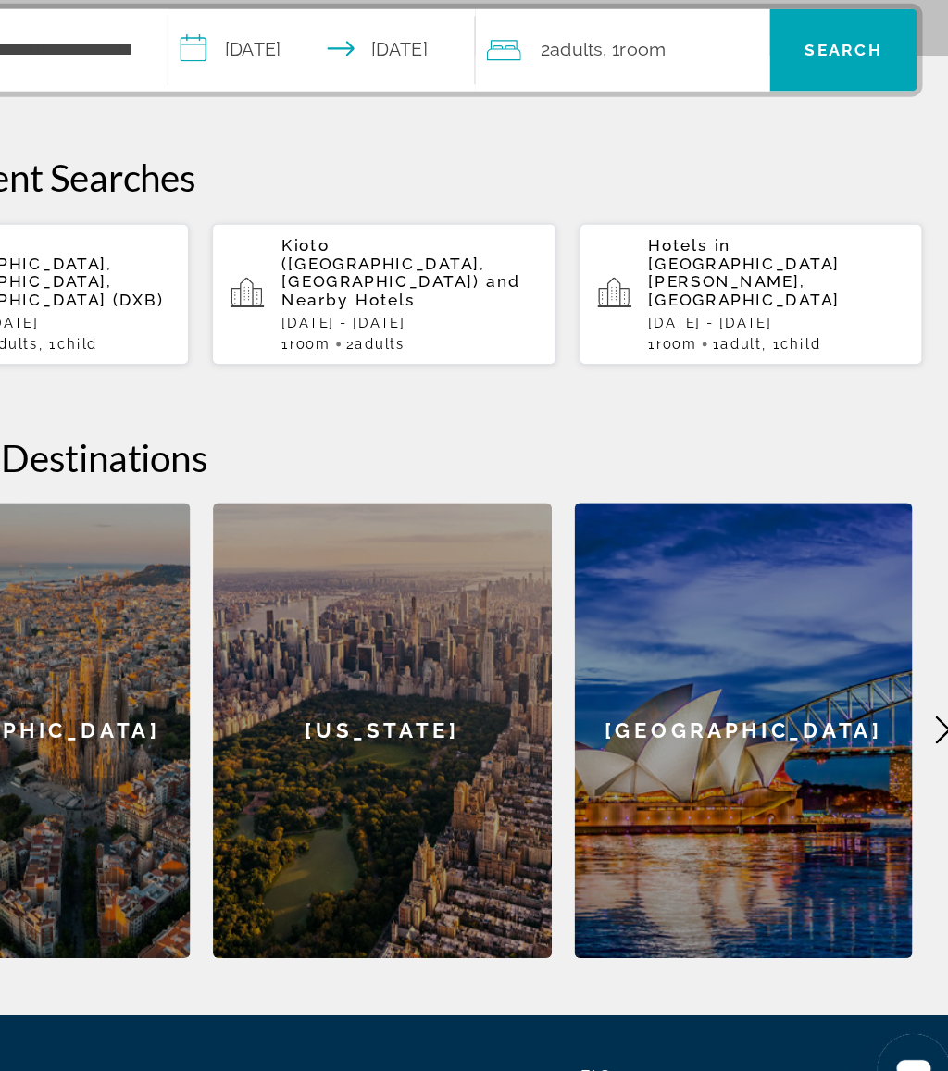
click at [665, 190] on span "Room" at bounding box center [684, 199] width 38 height 18
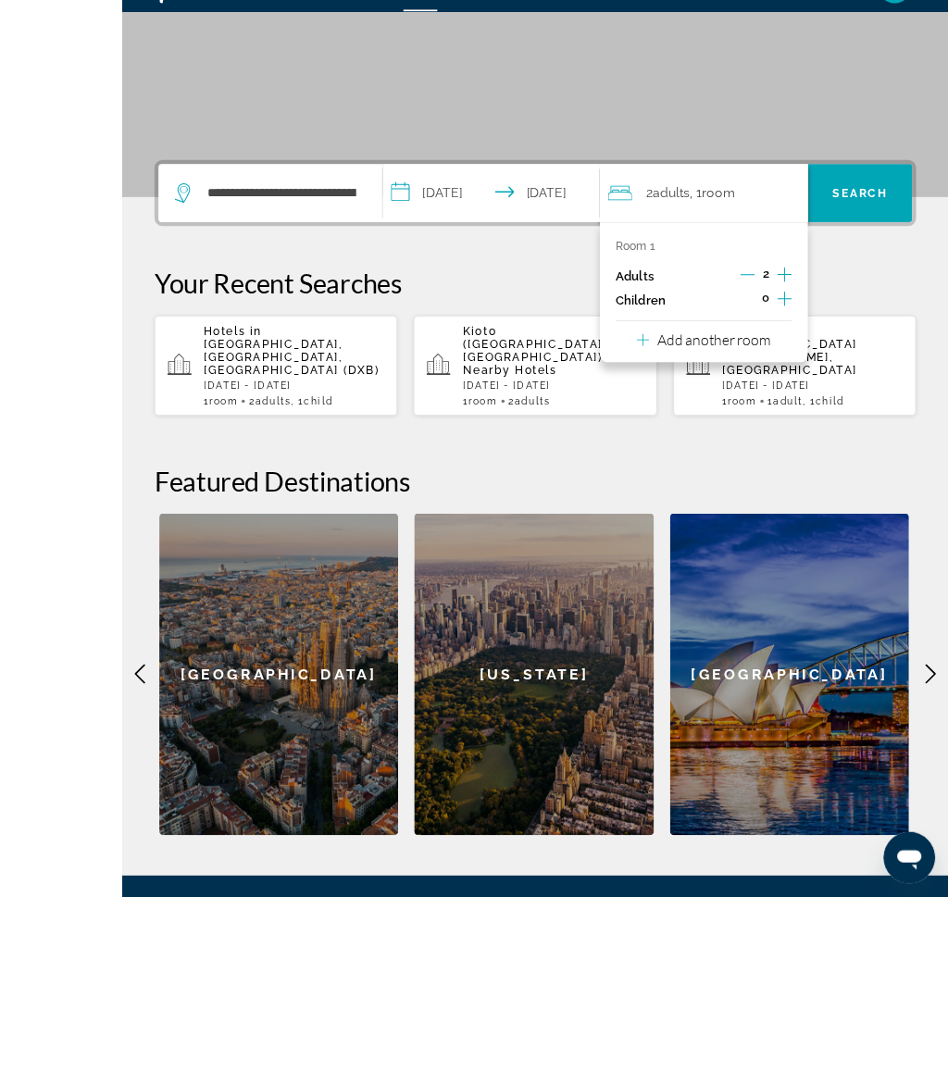
scroll to position [419, 0]
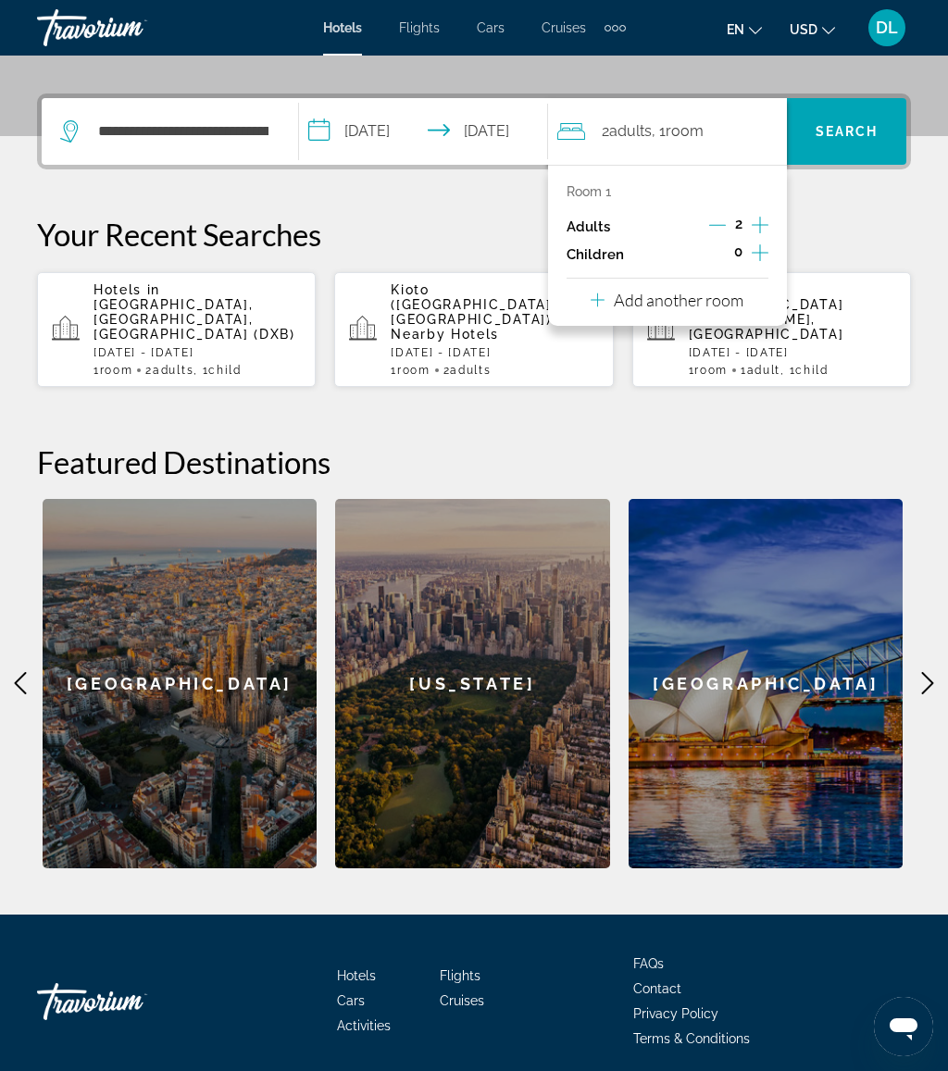
click at [768, 249] on button "Increment children" at bounding box center [760, 255] width 17 height 28
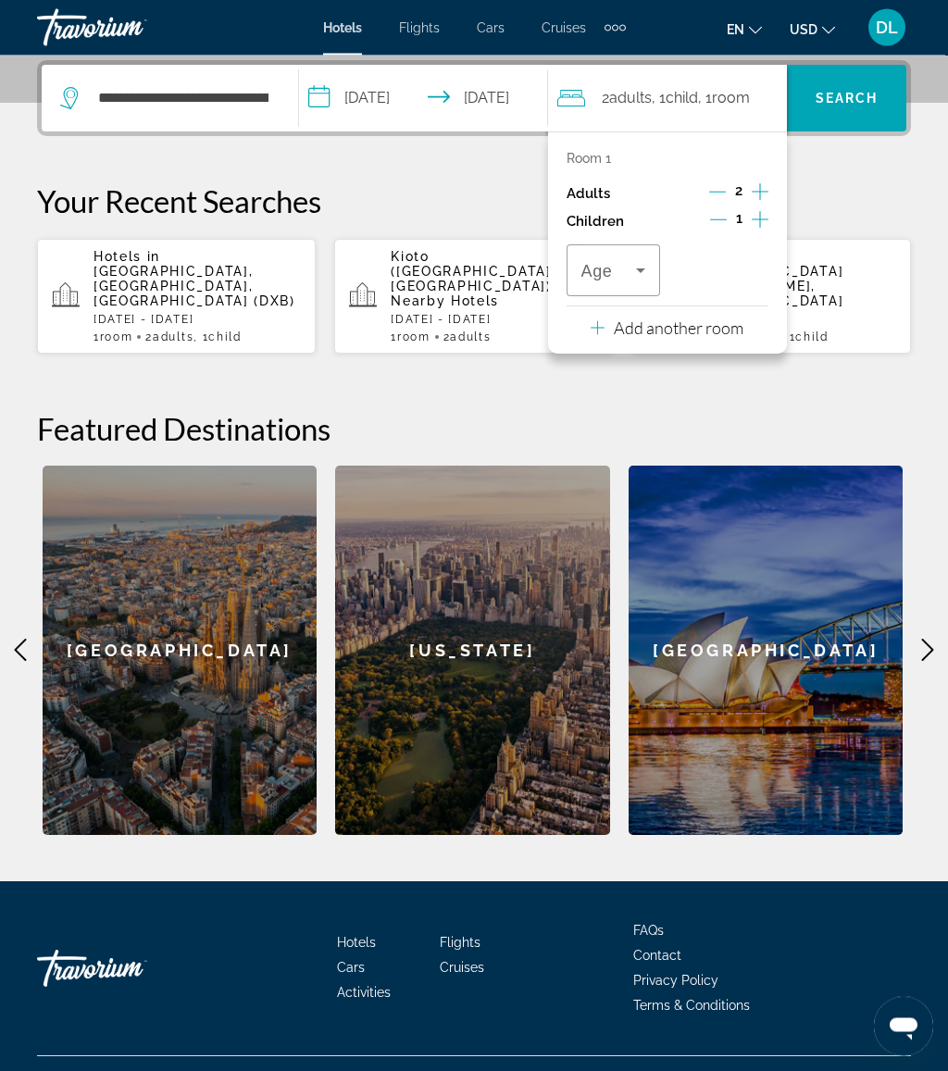
click at [645, 271] on icon "Travelers: 2 adults, 1 child" at bounding box center [640, 271] width 22 height 22
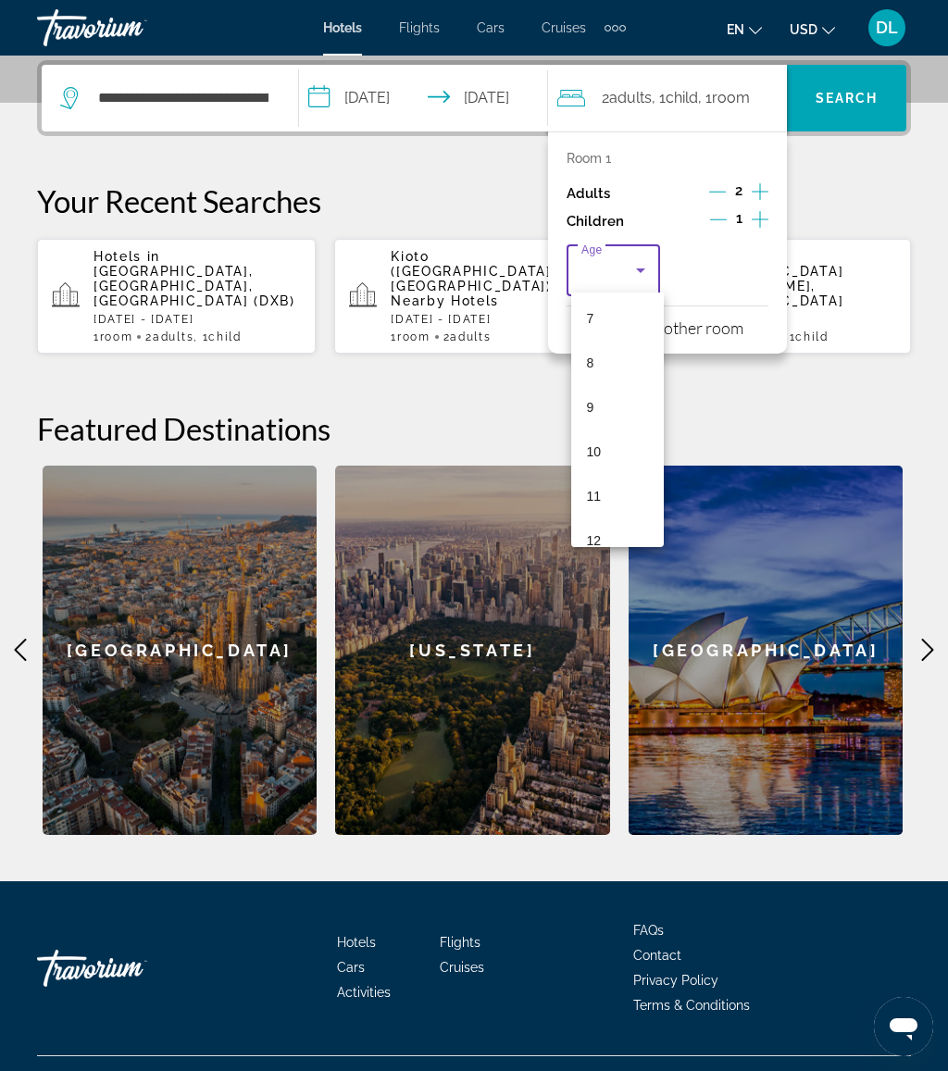
scroll to position [465, 0]
click at [614, 408] on mat-option "12" at bounding box center [617, 390] width 93 height 44
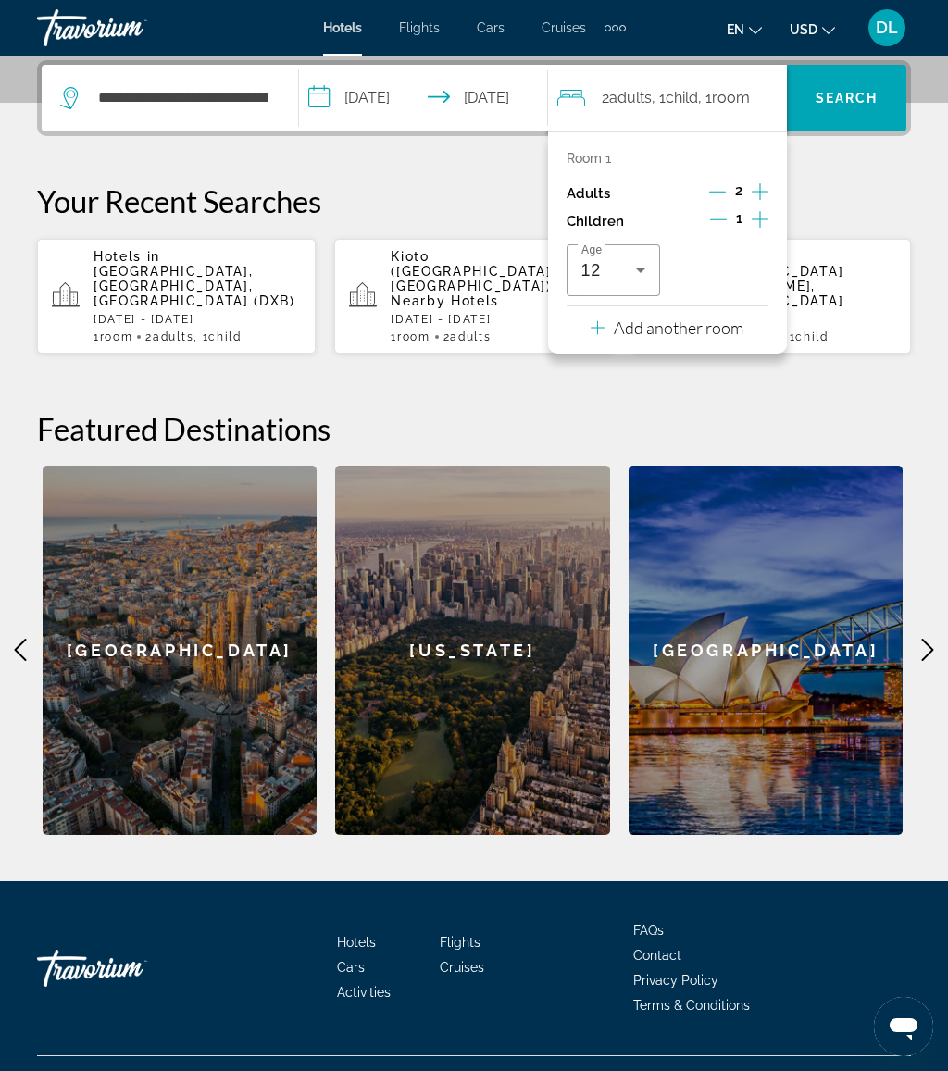
click at [743, 327] on p "Add another room" at bounding box center [679, 327] width 130 height 20
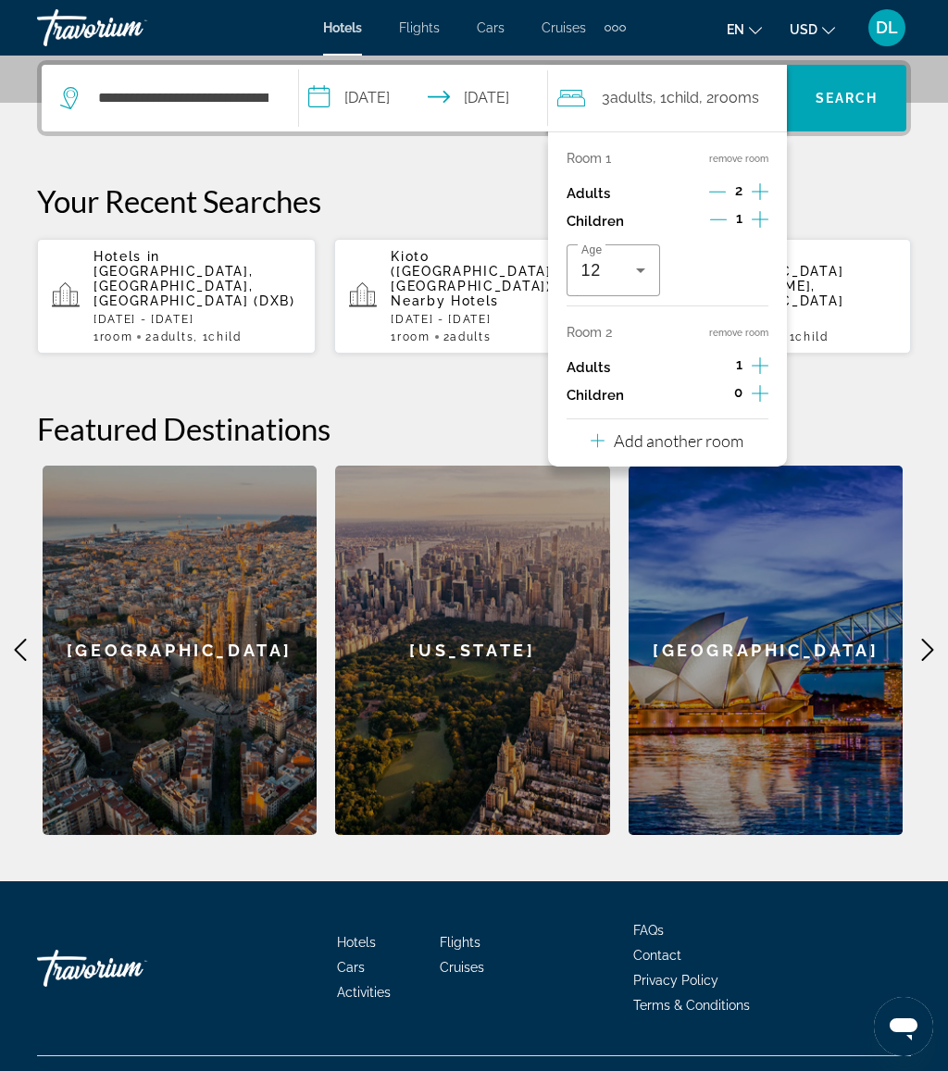
click at [768, 361] on icon "Increment adults" at bounding box center [760, 365] width 17 height 17
click at [763, 354] on icon "Increment adults" at bounding box center [760, 365] width 17 height 22
click at [743, 442] on div "Add another room" at bounding box center [666, 440] width 153 height 22
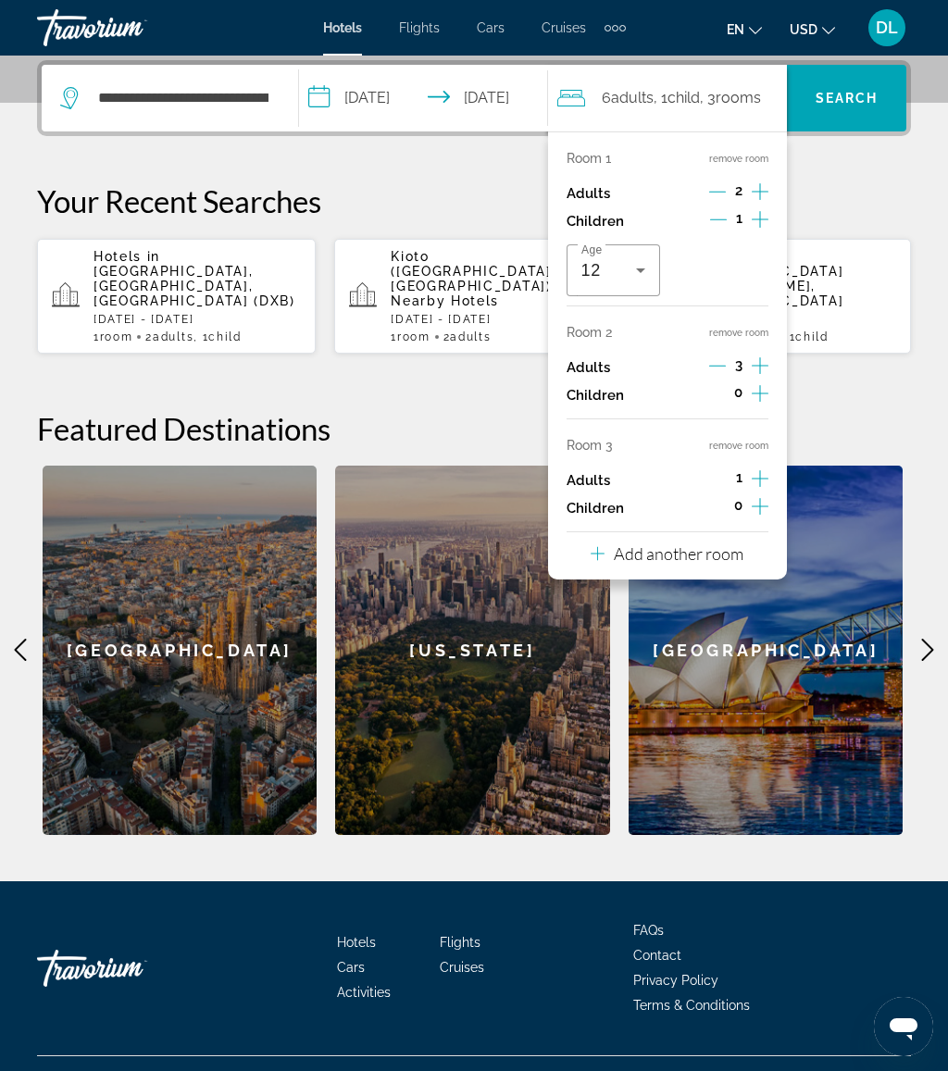
click at [755, 467] on icon "Increment adults" at bounding box center [760, 478] width 17 height 22
click at [757, 497] on icon "Increment children" at bounding box center [760, 506] width 17 height 22
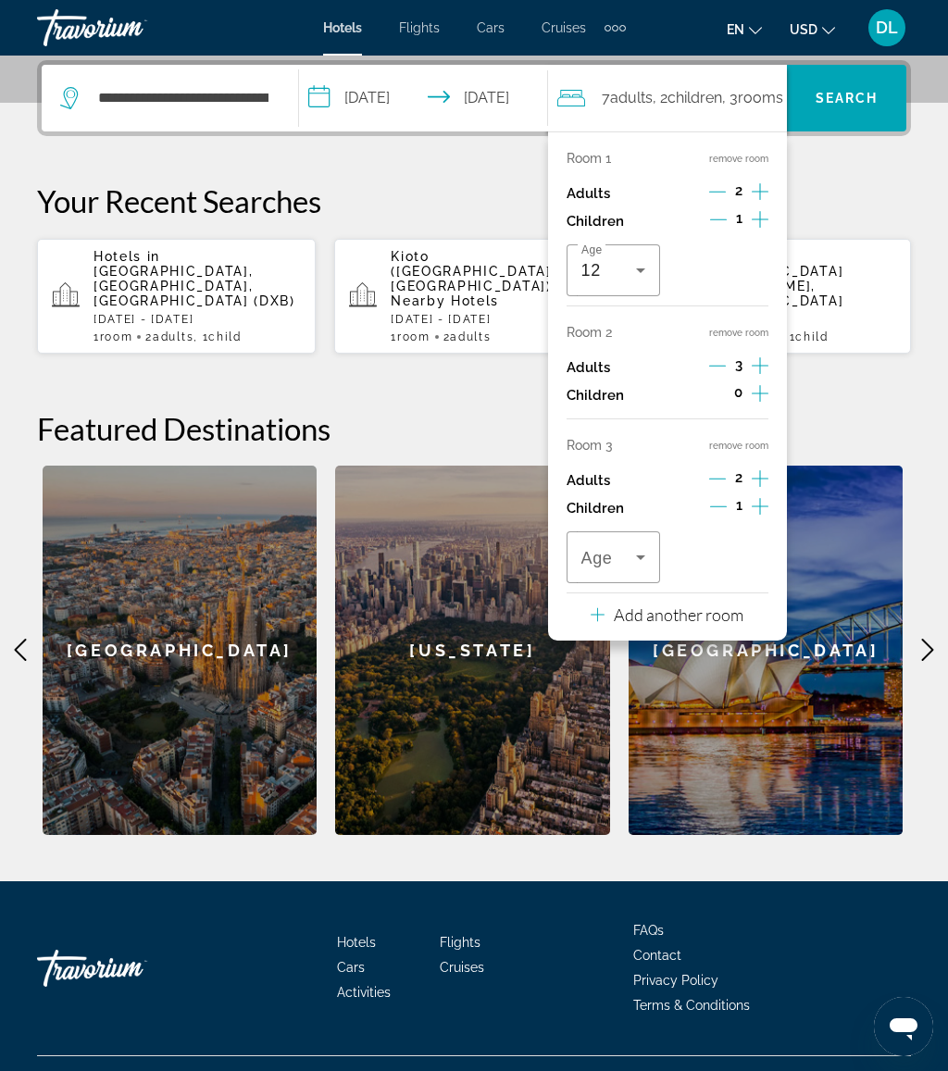
click at [651, 555] on icon "Travelers: 7 adults, 2 children" at bounding box center [640, 557] width 22 height 22
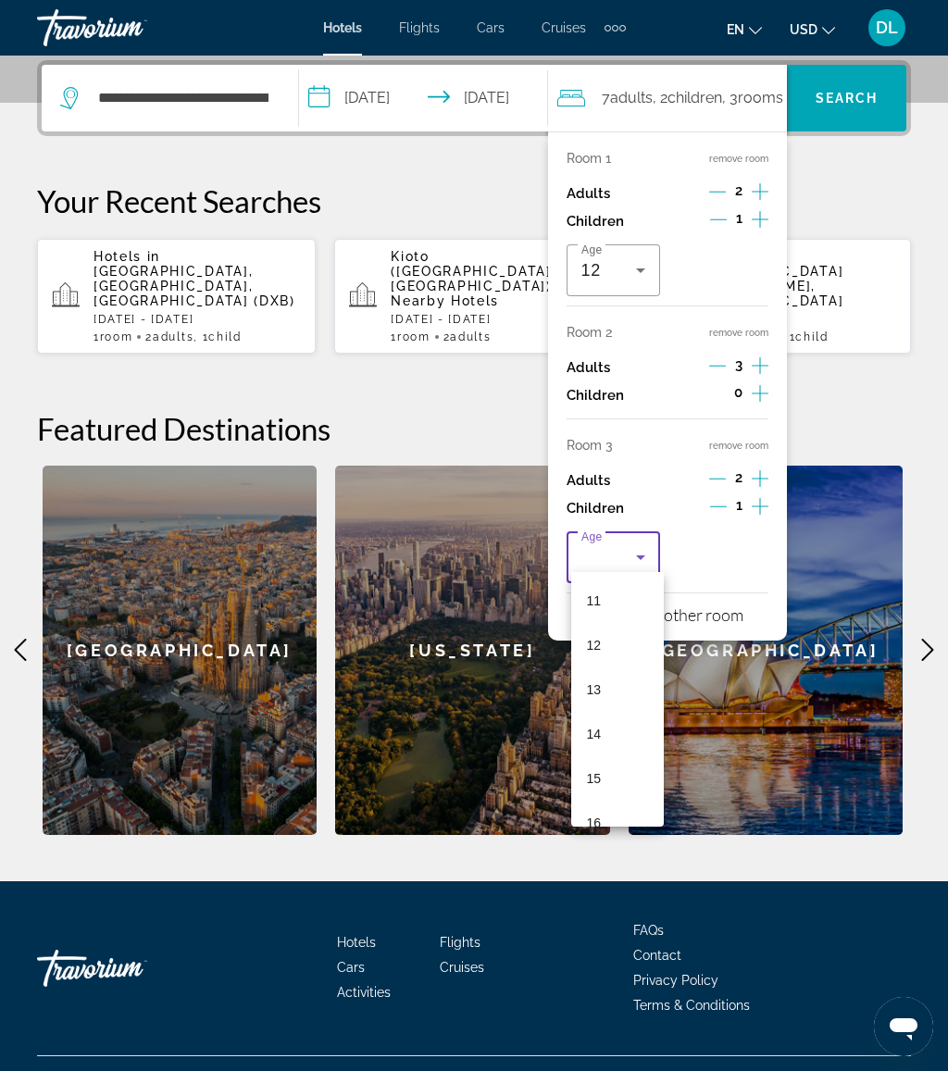
scroll to position [560, 0]
click at [627, 628] on mat-option "13" at bounding box center [617, 619] width 93 height 44
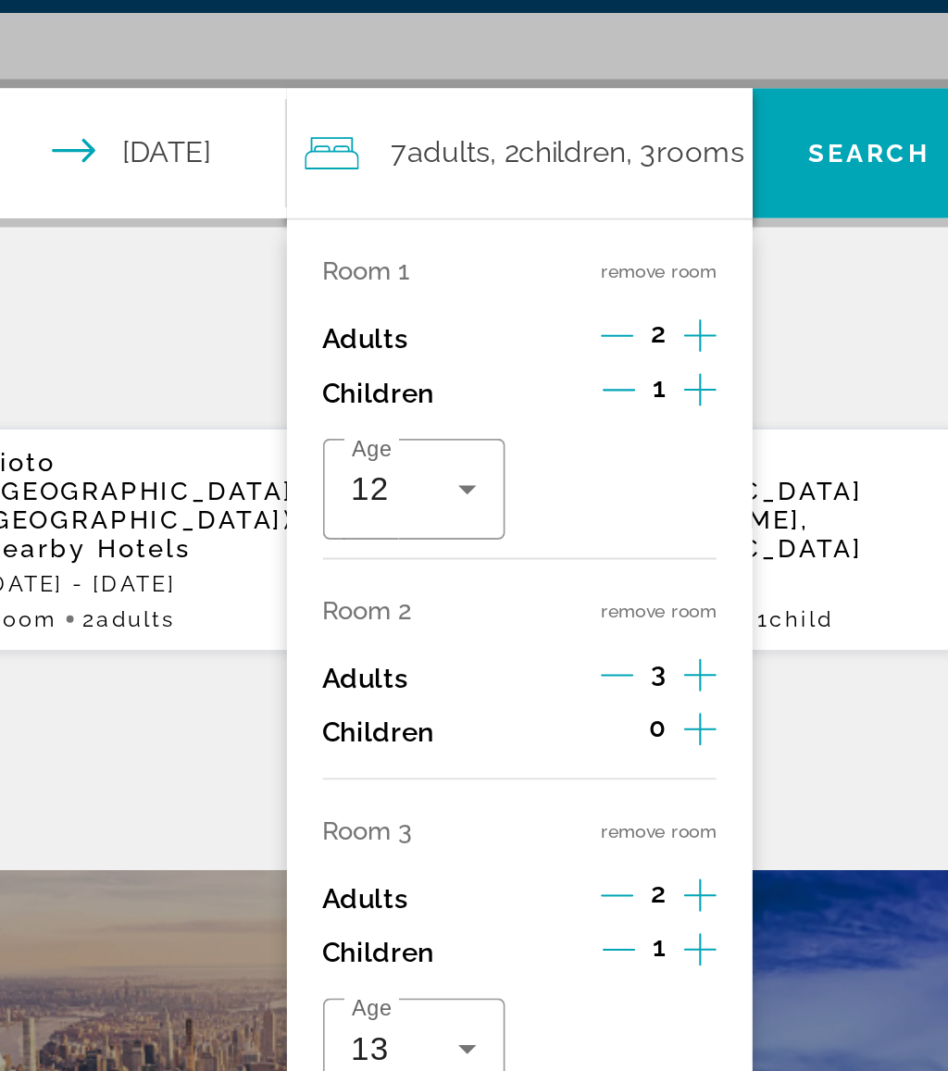
scroll to position [404, 0]
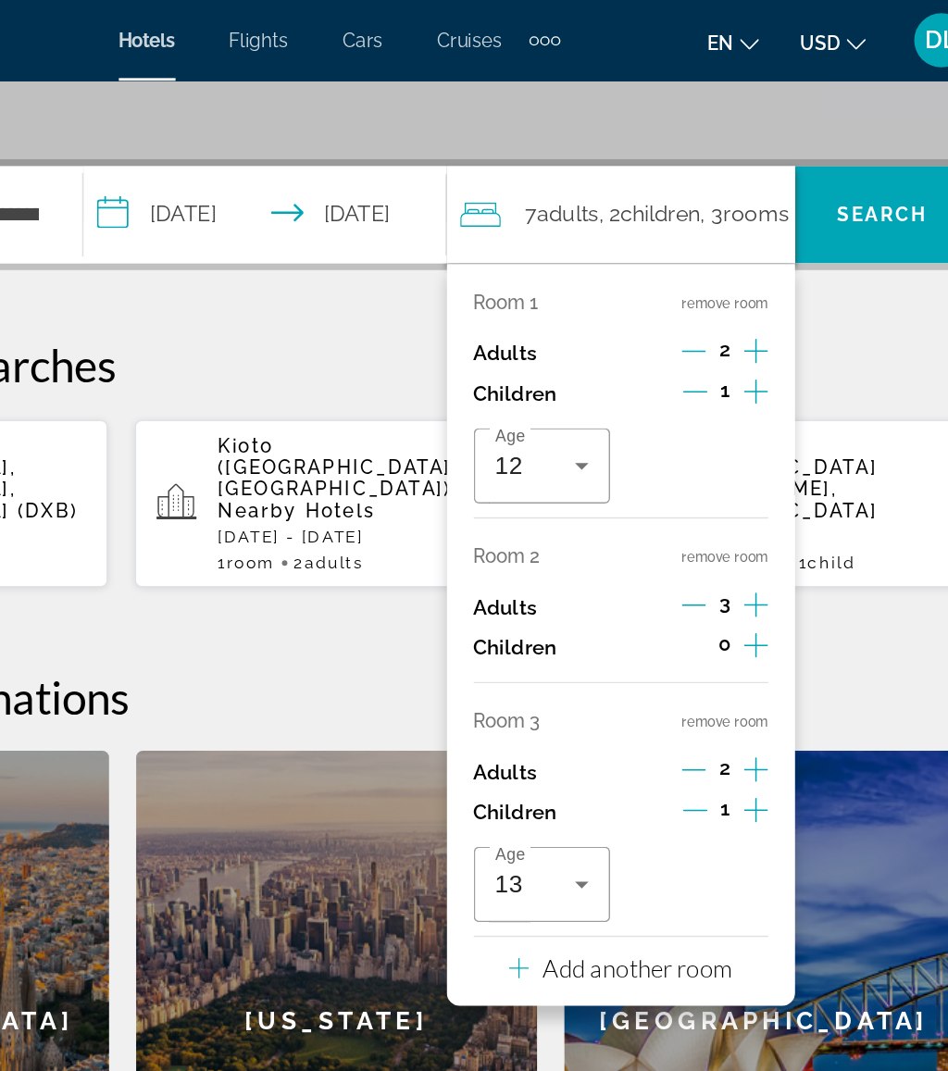
click at [787, 121] on span "Search" at bounding box center [846, 147] width 119 height 67
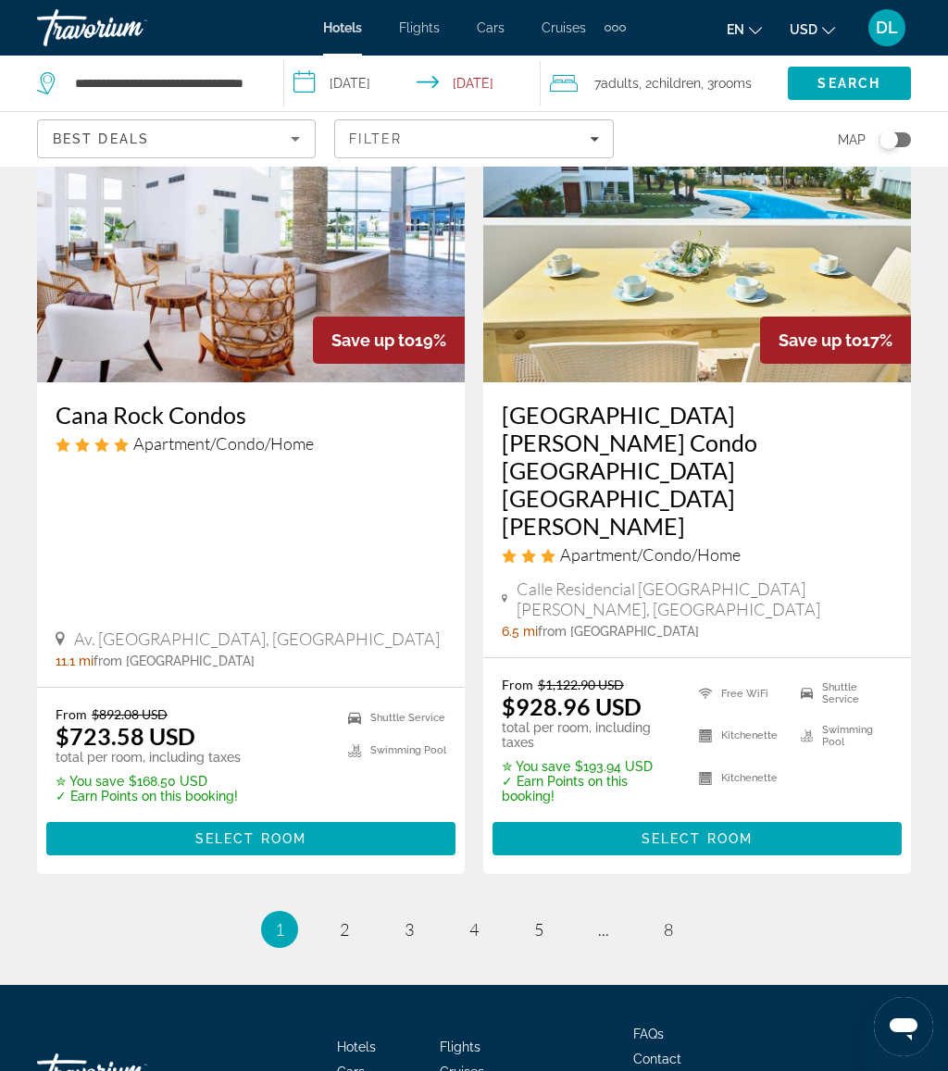
scroll to position [3801, 0]
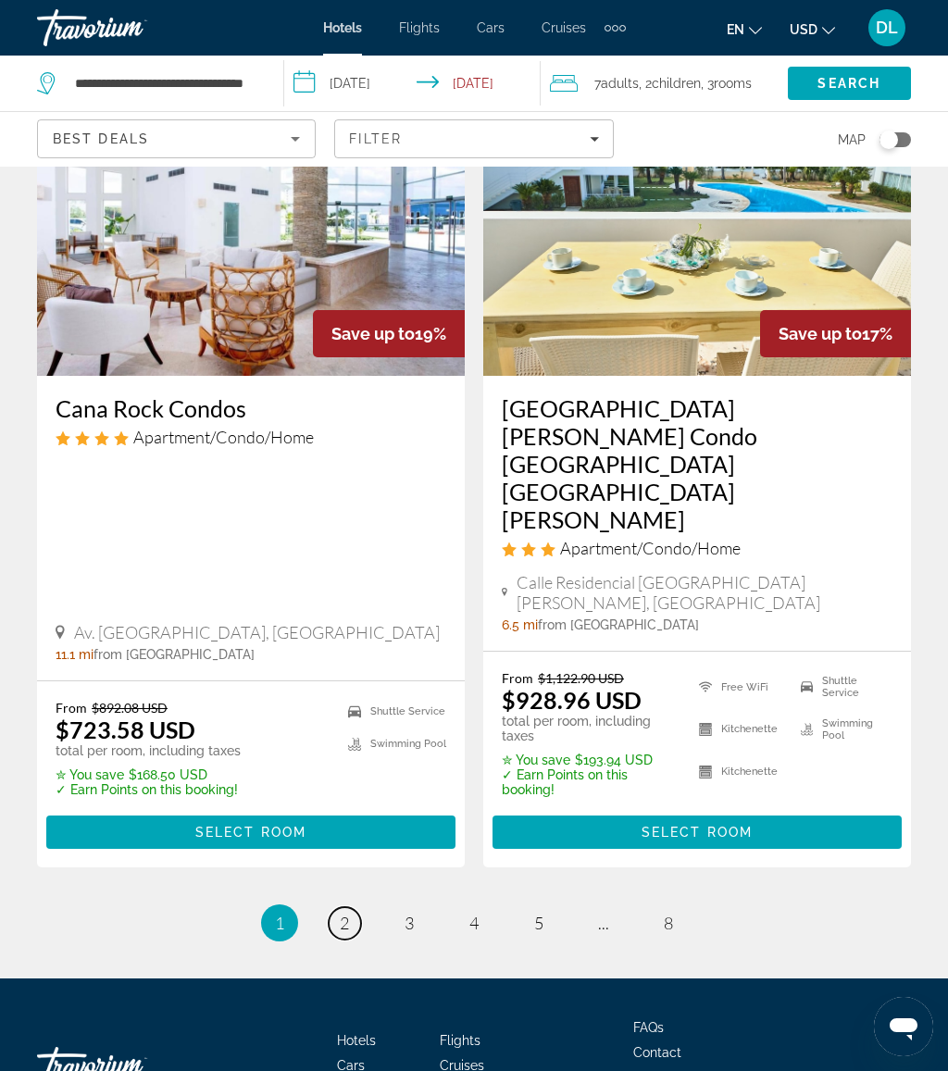
click at [348, 913] on span "2" at bounding box center [344, 923] width 9 height 20
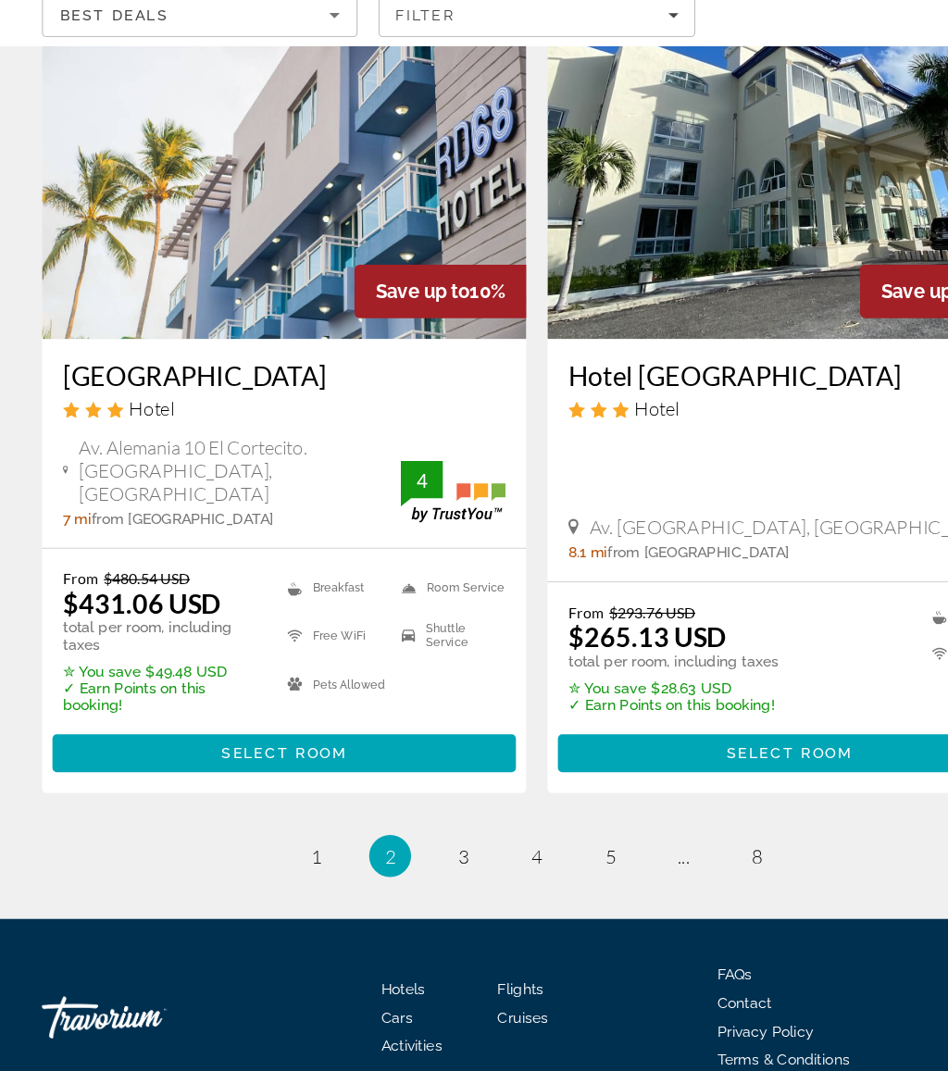
scroll to position [3801, 0]
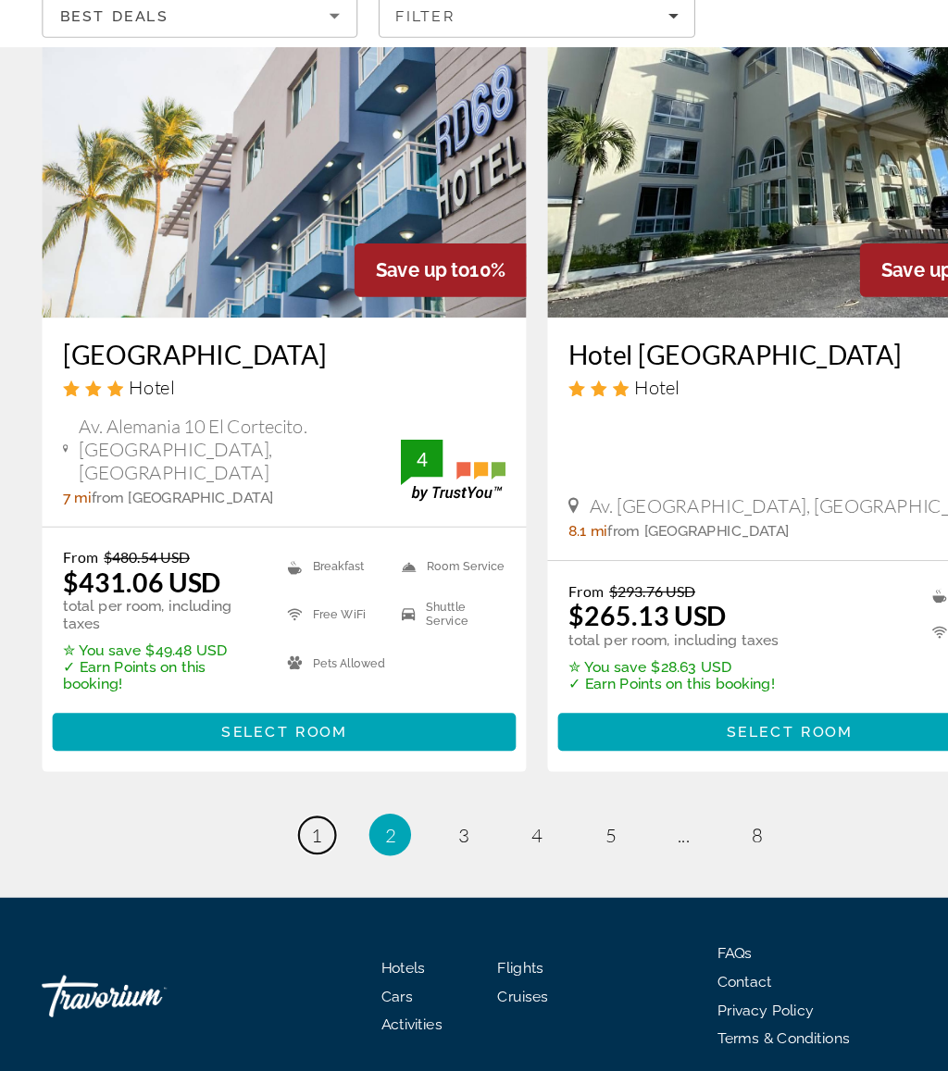
click at [280, 851] on span "1" at bounding box center [279, 861] width 9 height 20
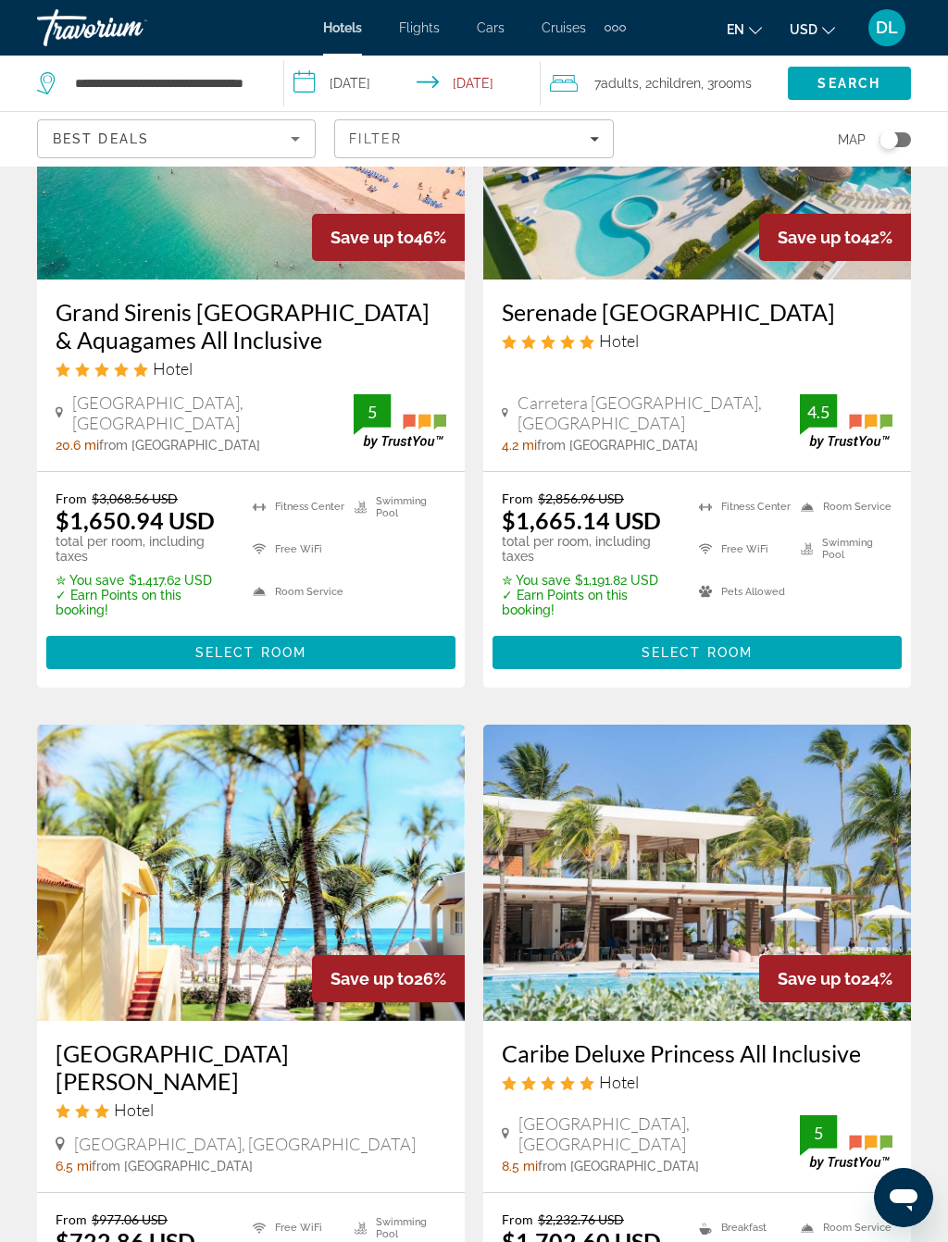
scroll to position [247, 0]
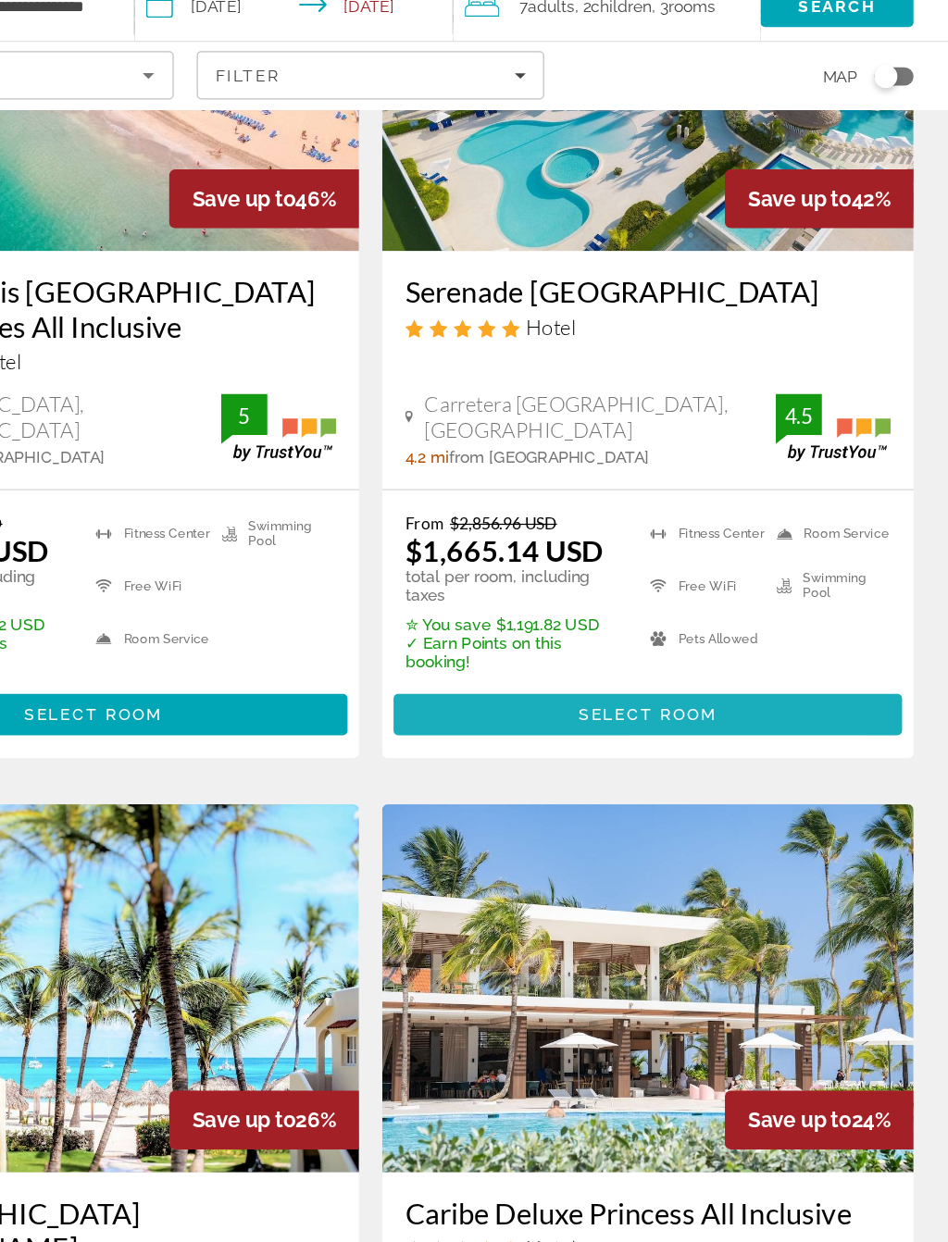
click at [641, 646] on span "Select Room" at bounding box center [696, 653] width 111 height 15
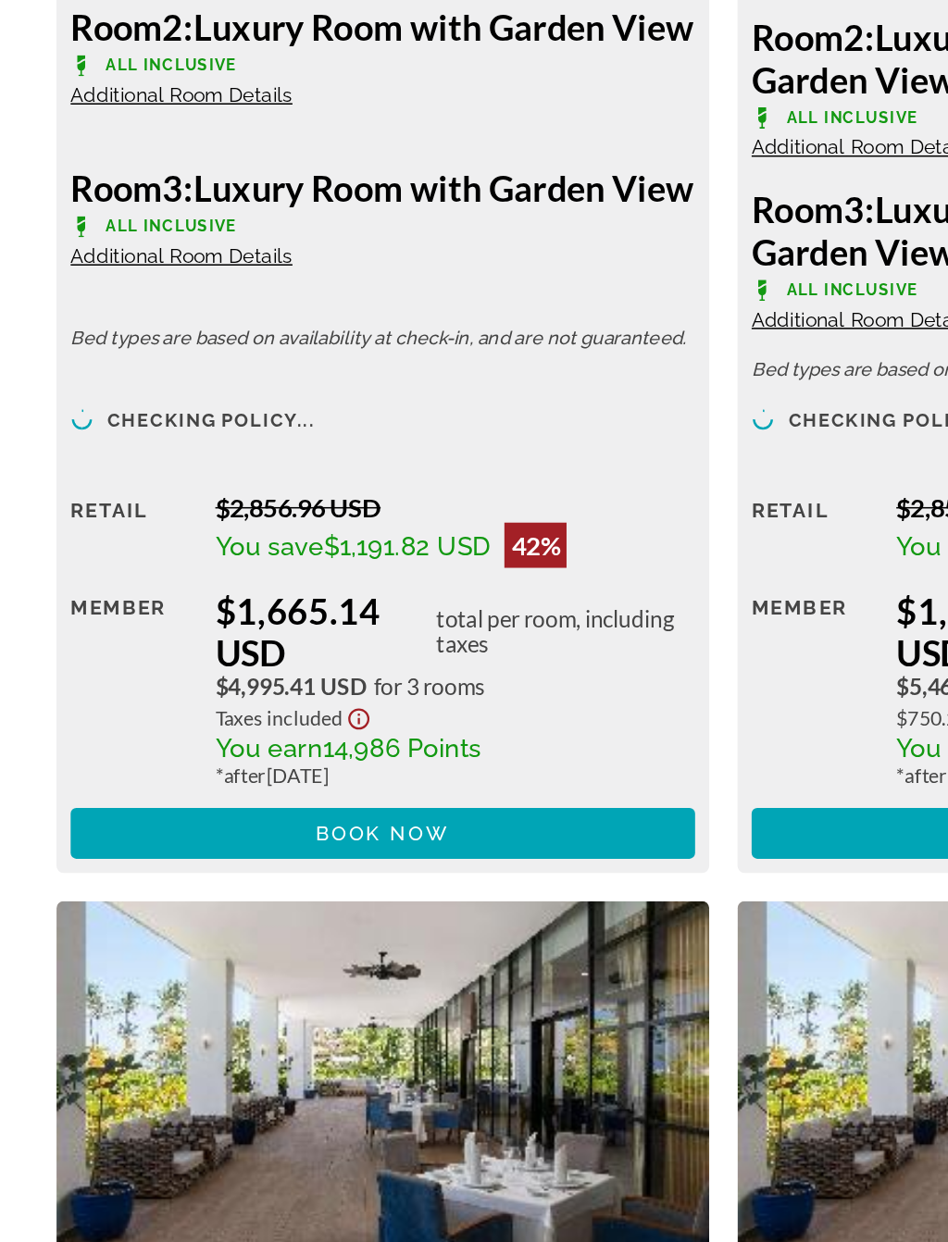
scroll to position [3133, 0]
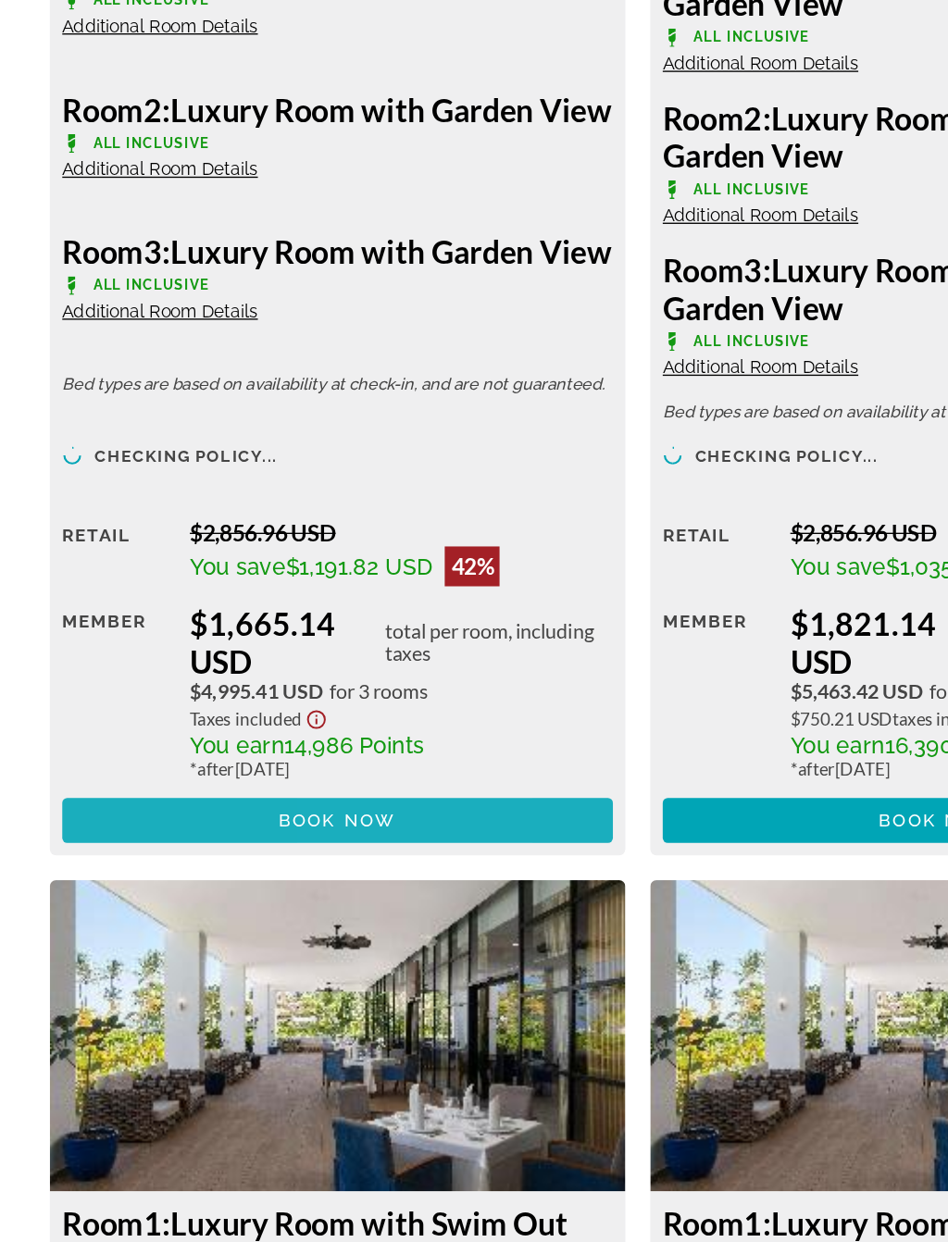
click at [338, 906] on span "Main content" at bounding box center [250, 928] width 409 height 44
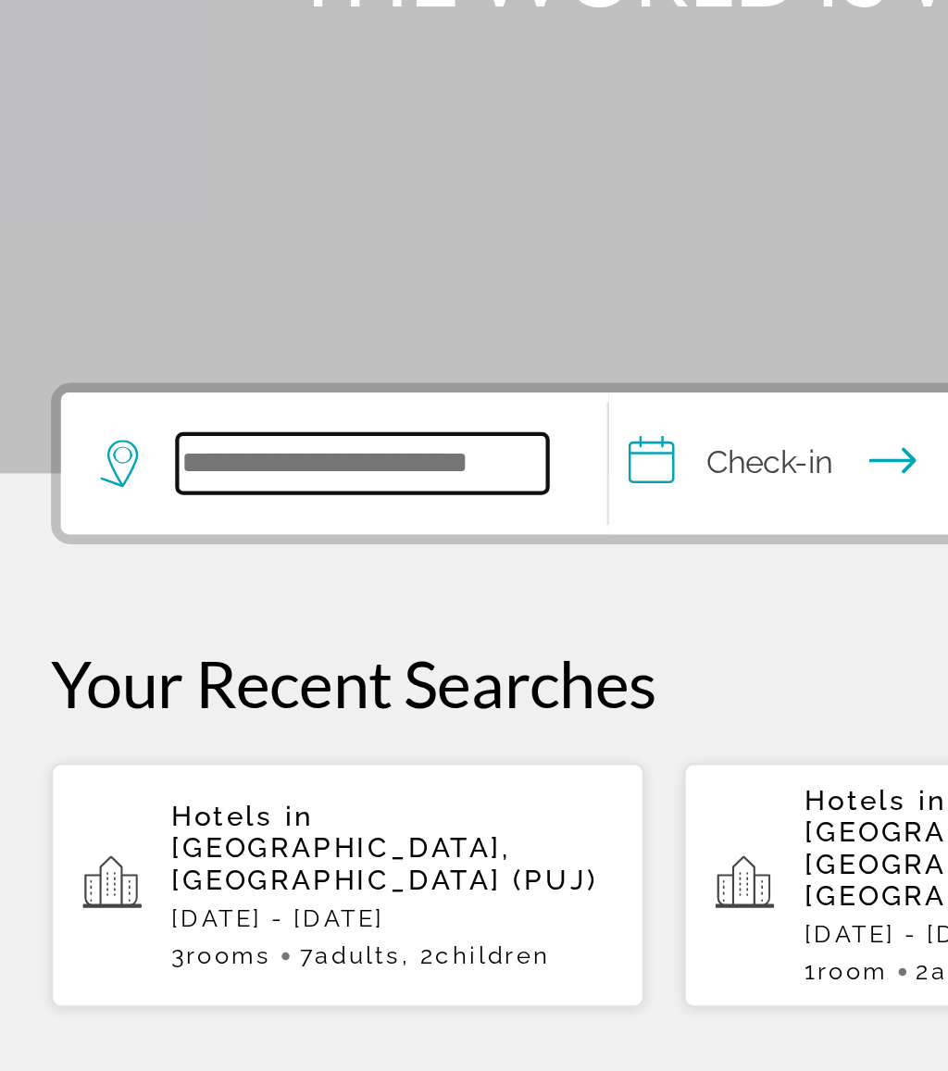
click at [172, 537] on input "Search hotel destination" at bounding box center [183, 551] width 174 height 28
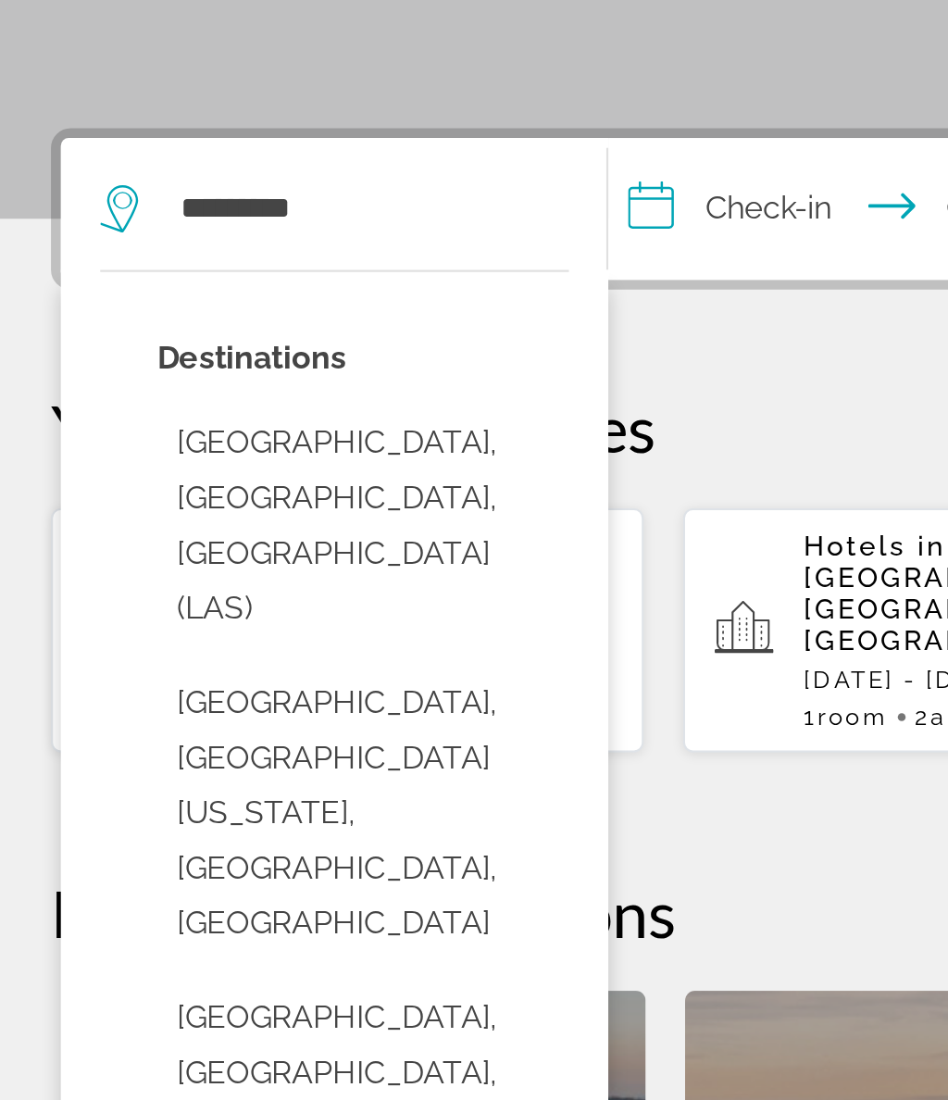
click at [230, 643] on button "Las Vegas, NV, United States (LAS)" at bounding box center [183, 699] width 193 height 113
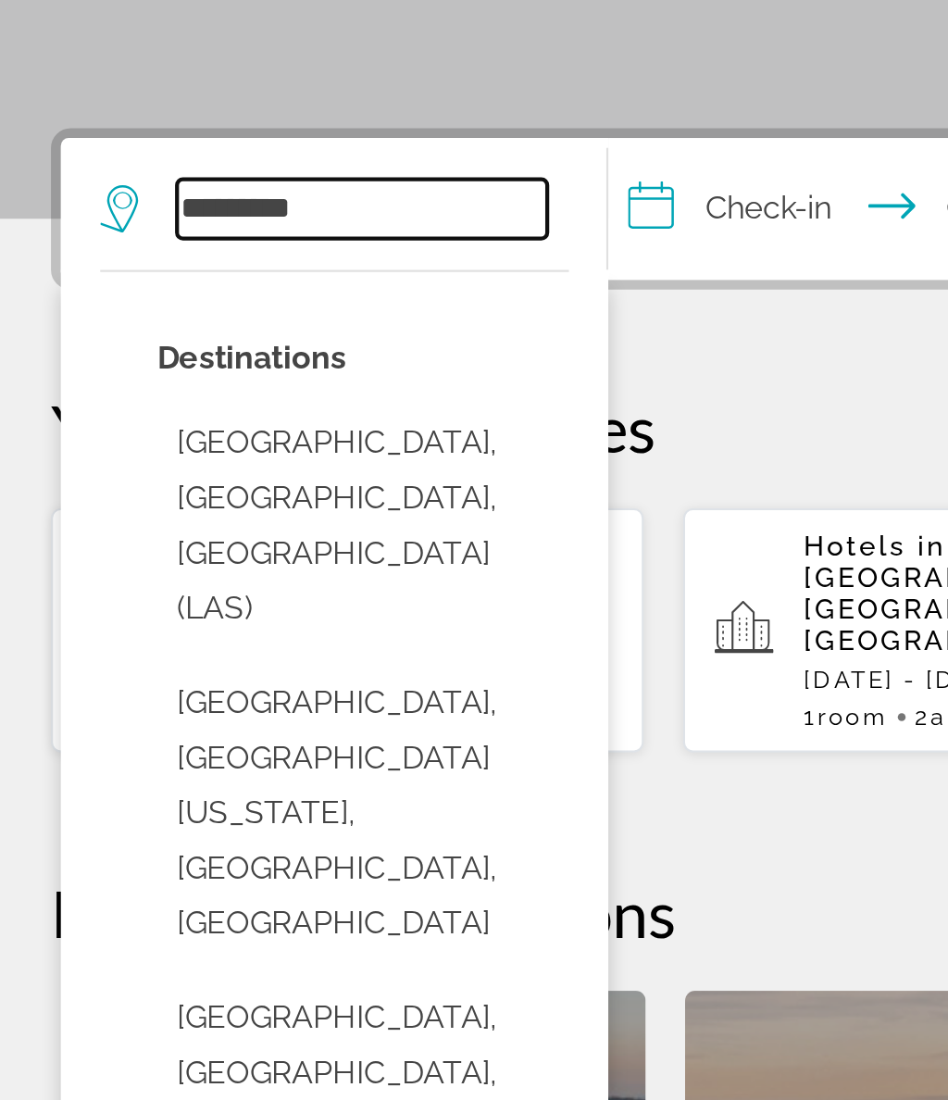
type input "**********"
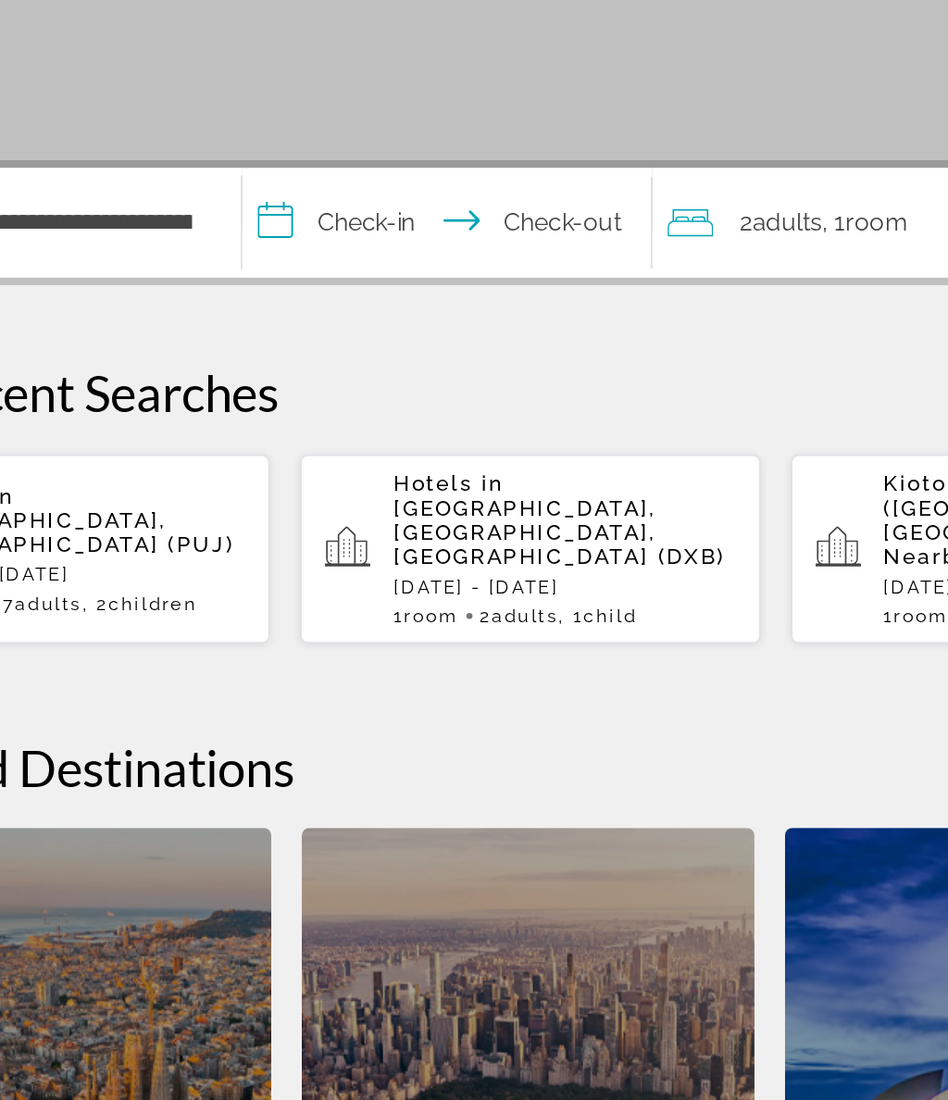
click at [299, 517] on input "**********" at bounding box center [426, 553] width 255 height 72
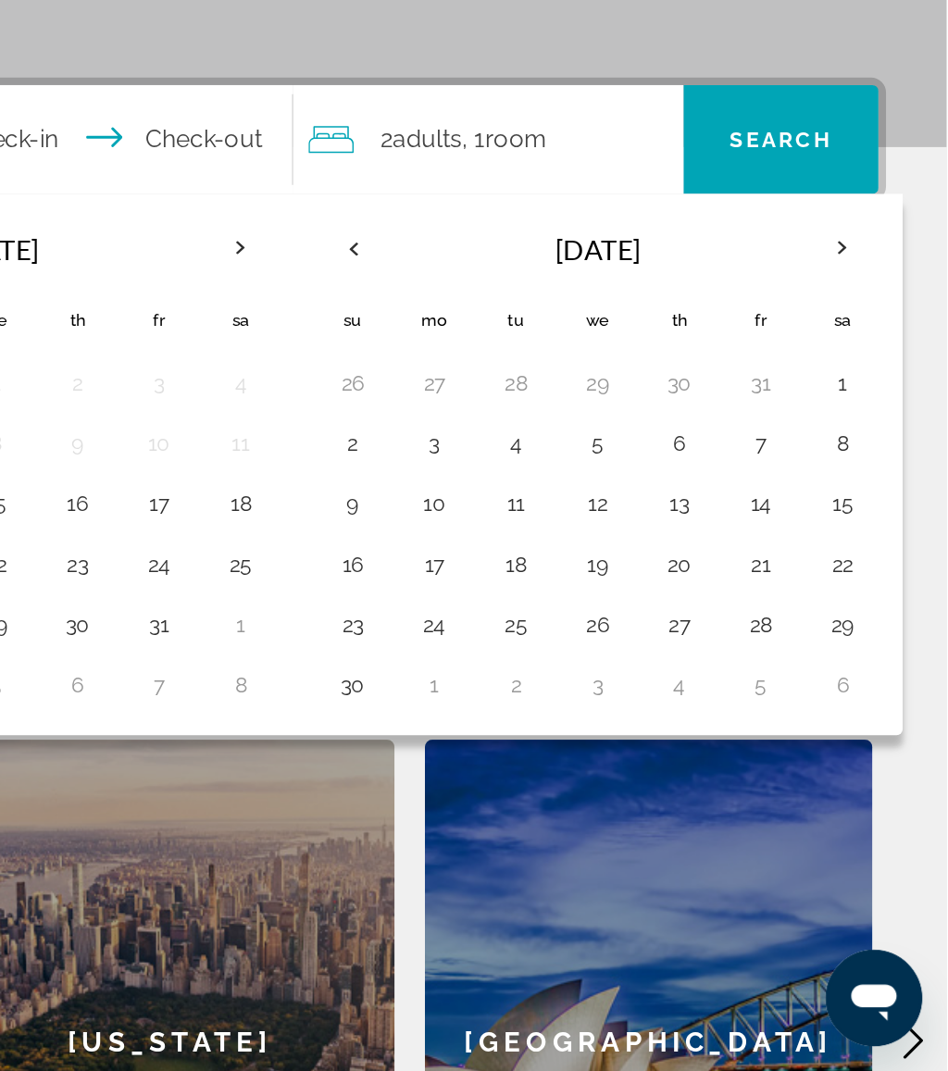
scroll to position [242, 0]
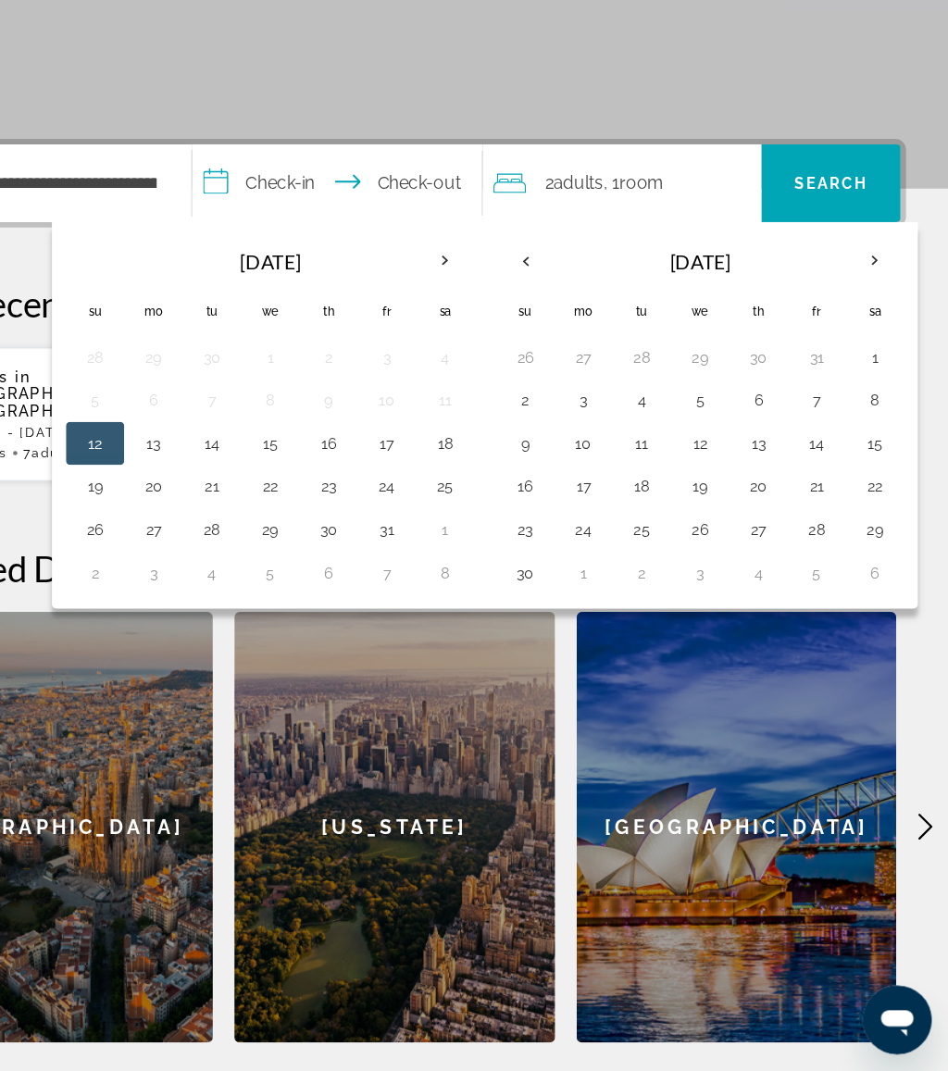
click at [769, 593] on button "27" at bounding box center [784, 606] width 30 height 26
click at [569, 630] on button "30" at bounding box center [584, 643] width 30 height 26
type input "**********"
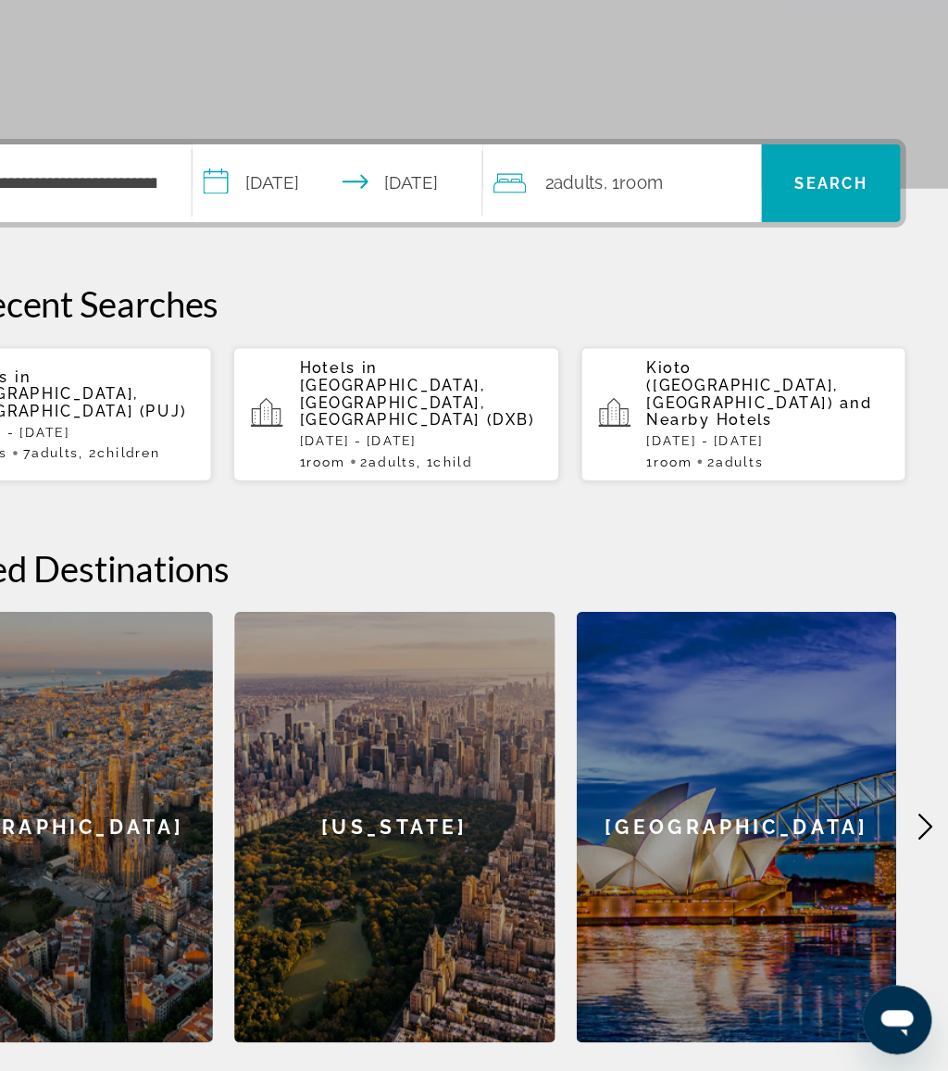
click at [815, 302] on span "Search" at bounding box center [846, 309] width 63 height 15
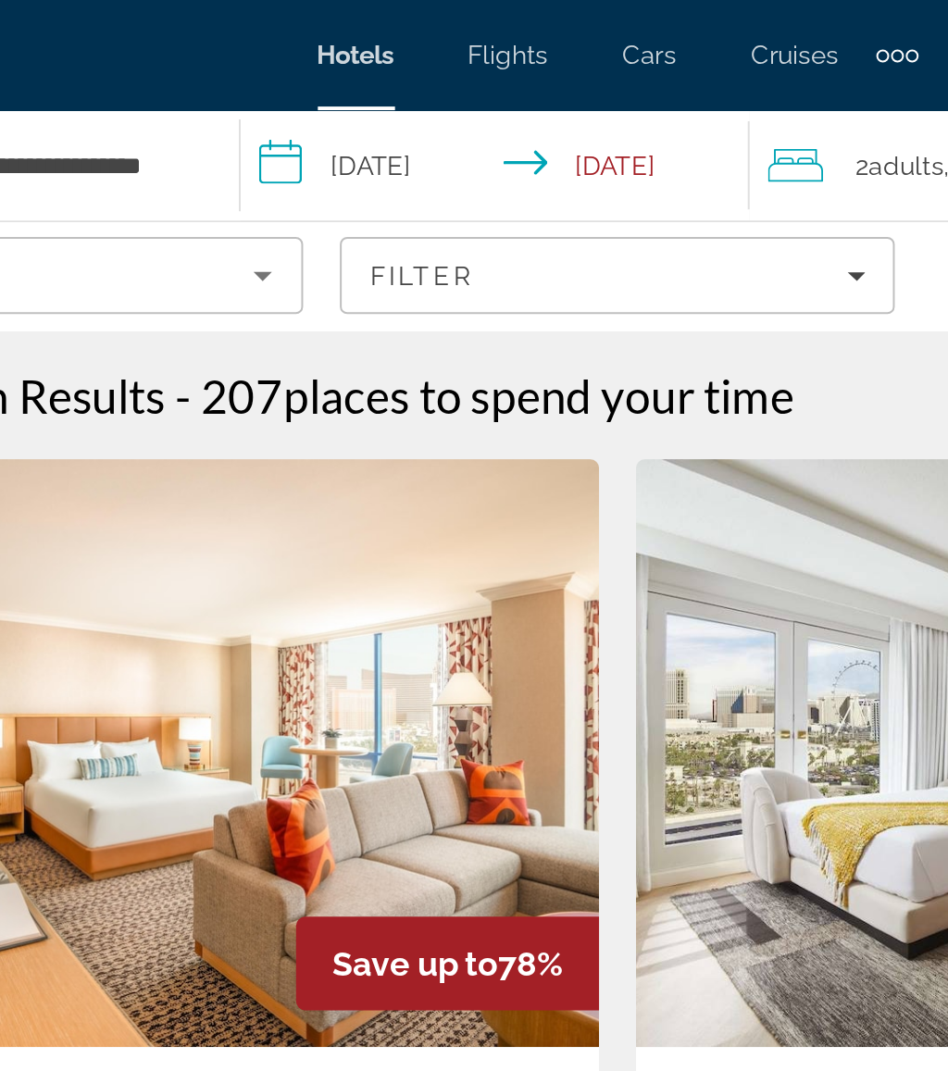
click at [284, 73] on input "**********" at bounding box center [416, 86] width 264 height 61
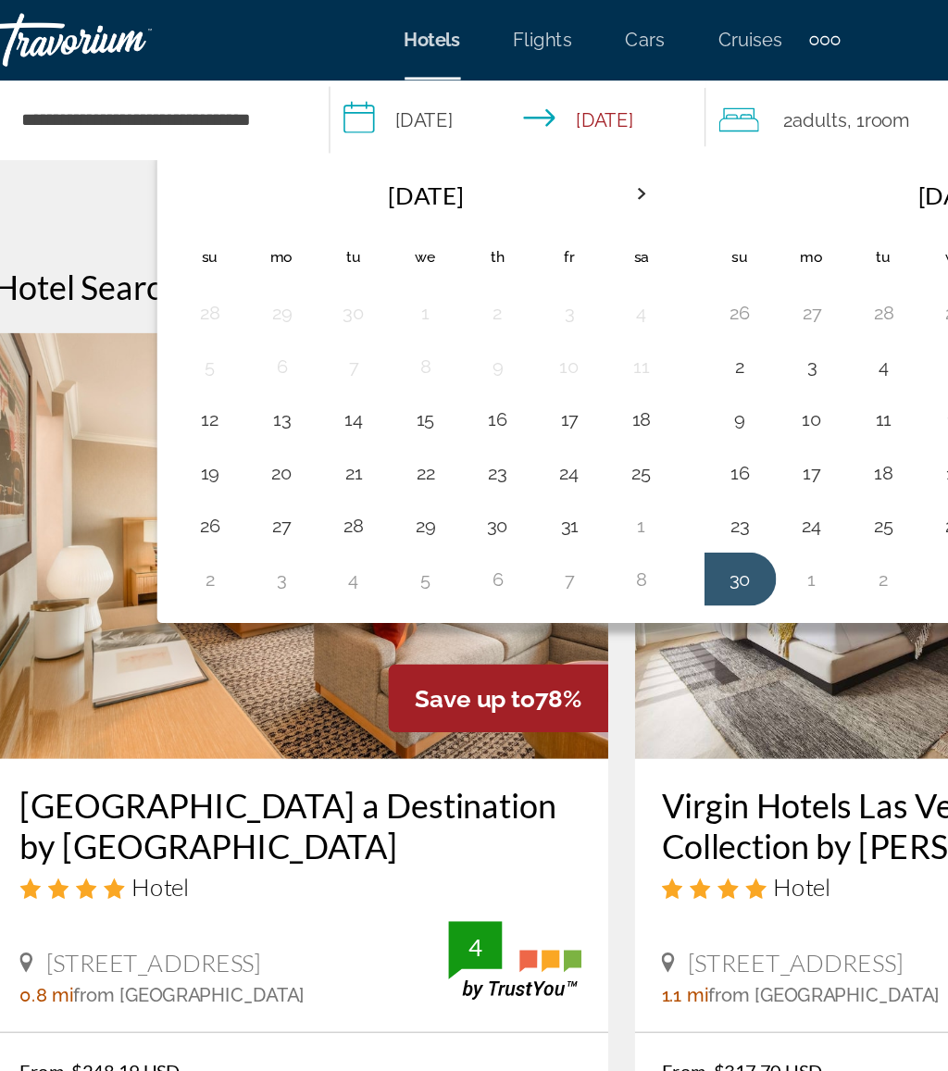
click at [323, 369] on button "29" at bounding box center [338, 366] width 30 height 26
click at [173, 400] on button "2" at bounding box center [188, 403] width 30 height 26
type input "**********"
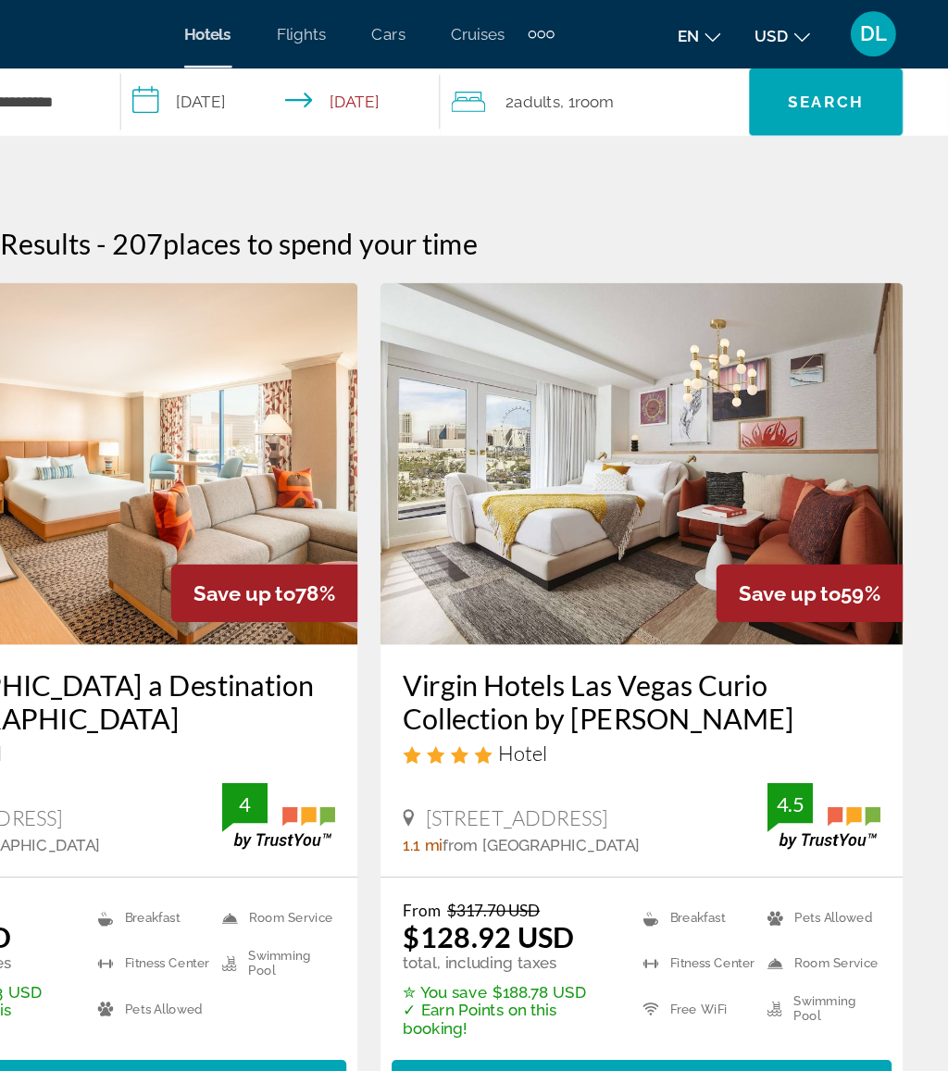
click at [816, 81] on span "Search" at bounding box center [847, 83] width 63 height 15
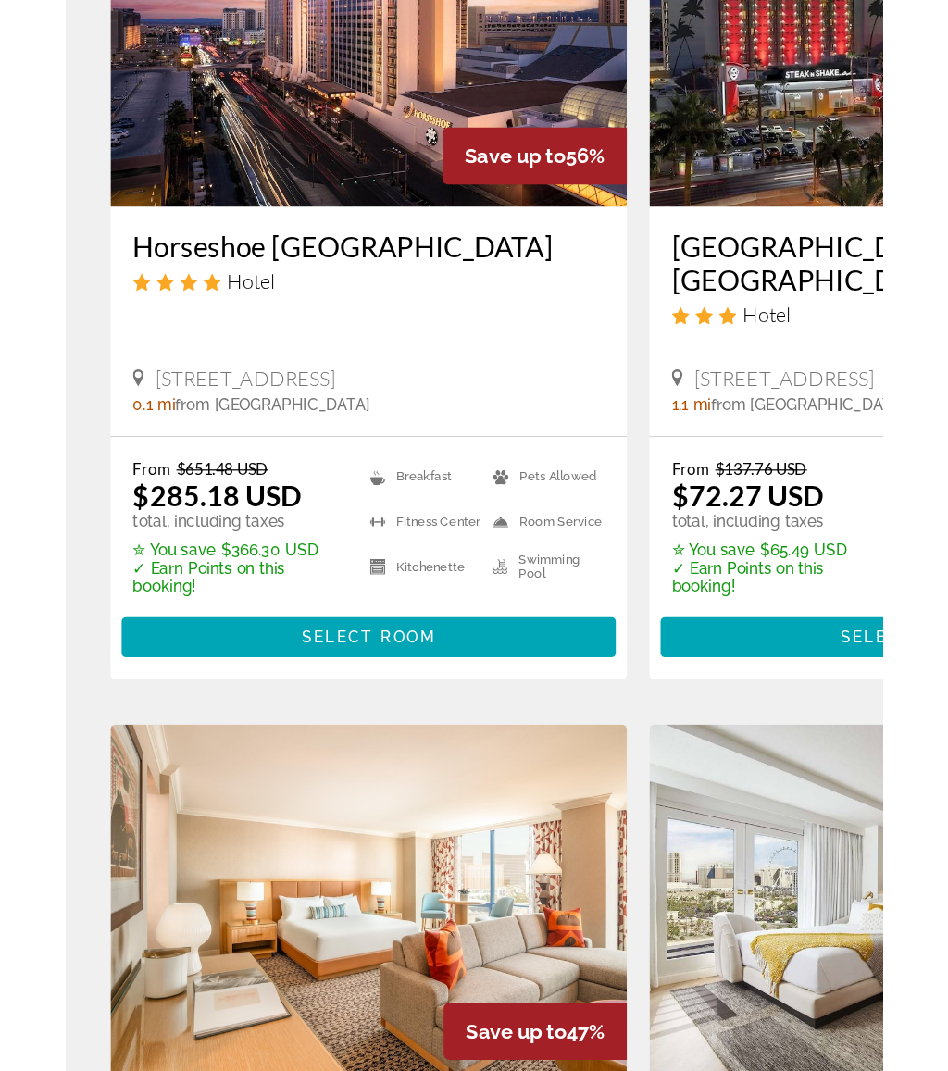
scroll to position [4, 0]
